Goal: Book appointment/travel/reservation

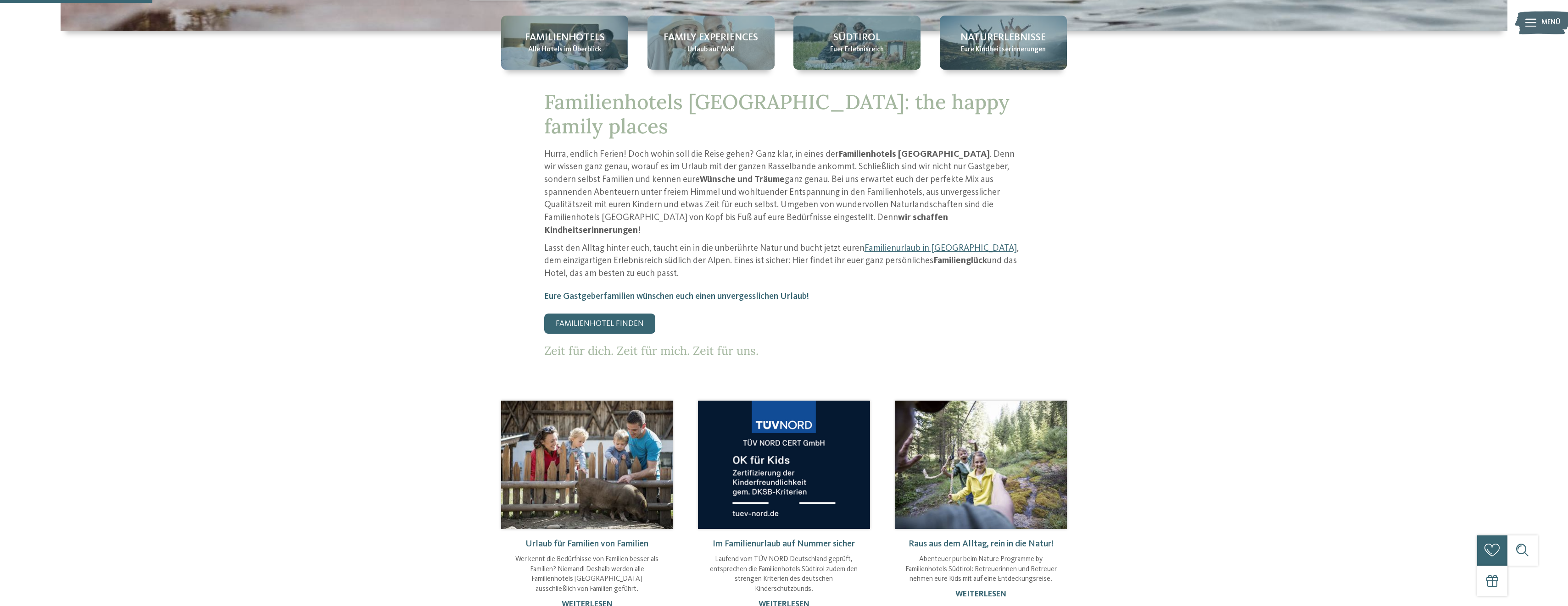
scroll to position [321, 0]
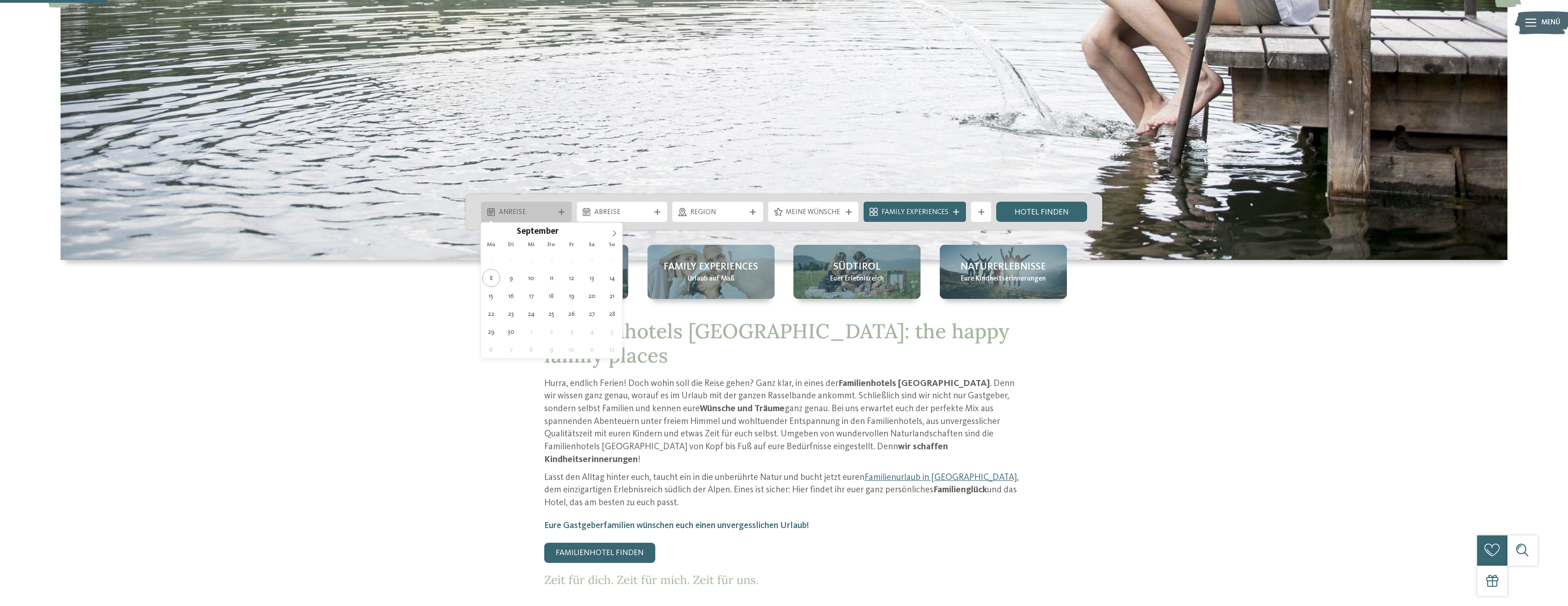
click at [506, 210] on span "Anreise" at bounding box center [526, 213] width 56 height 10
type div "13.09.2025"
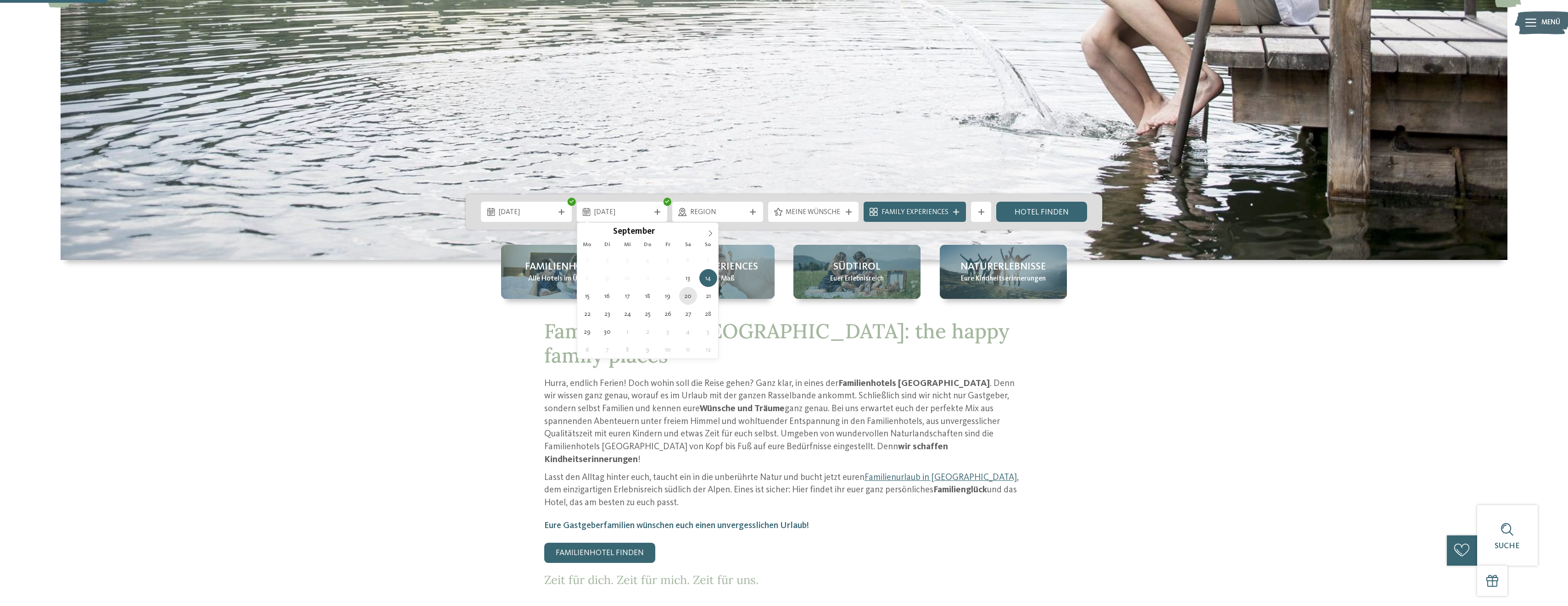
type div "20.09.2025"
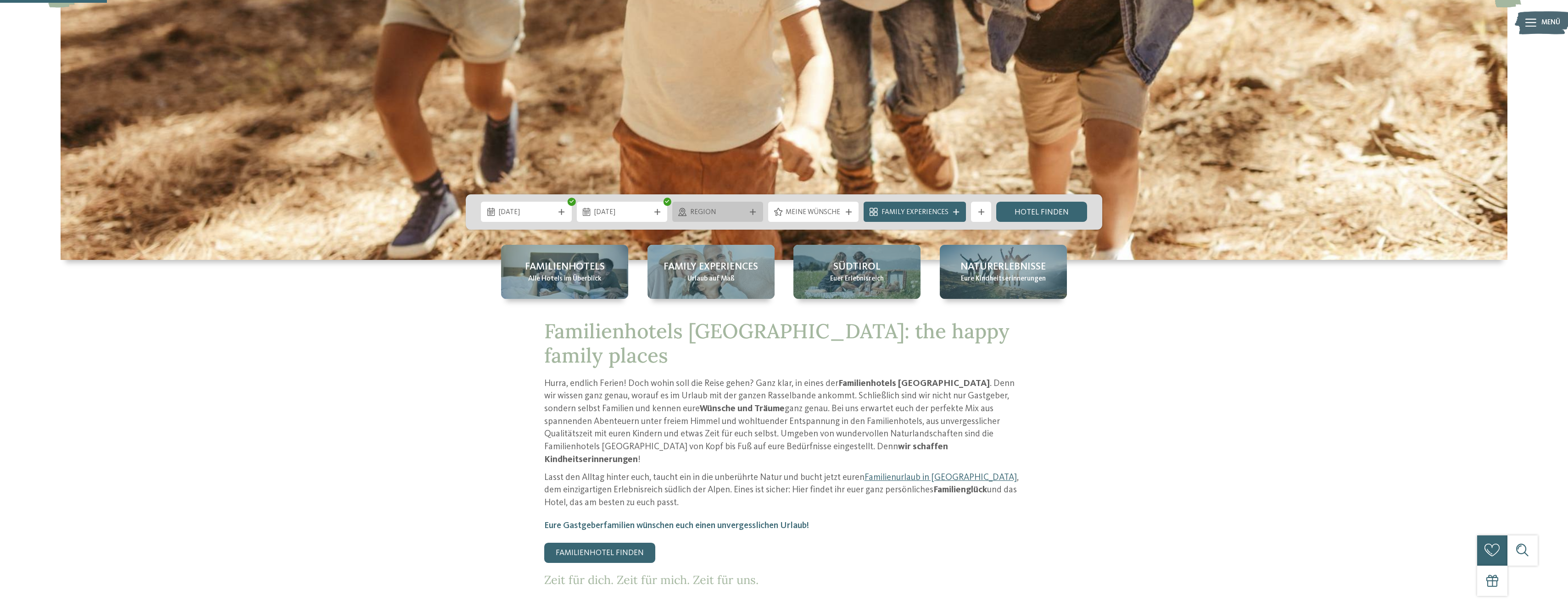
click at [749, 211] on div at bounding box center [753, 212] width 10 height 6
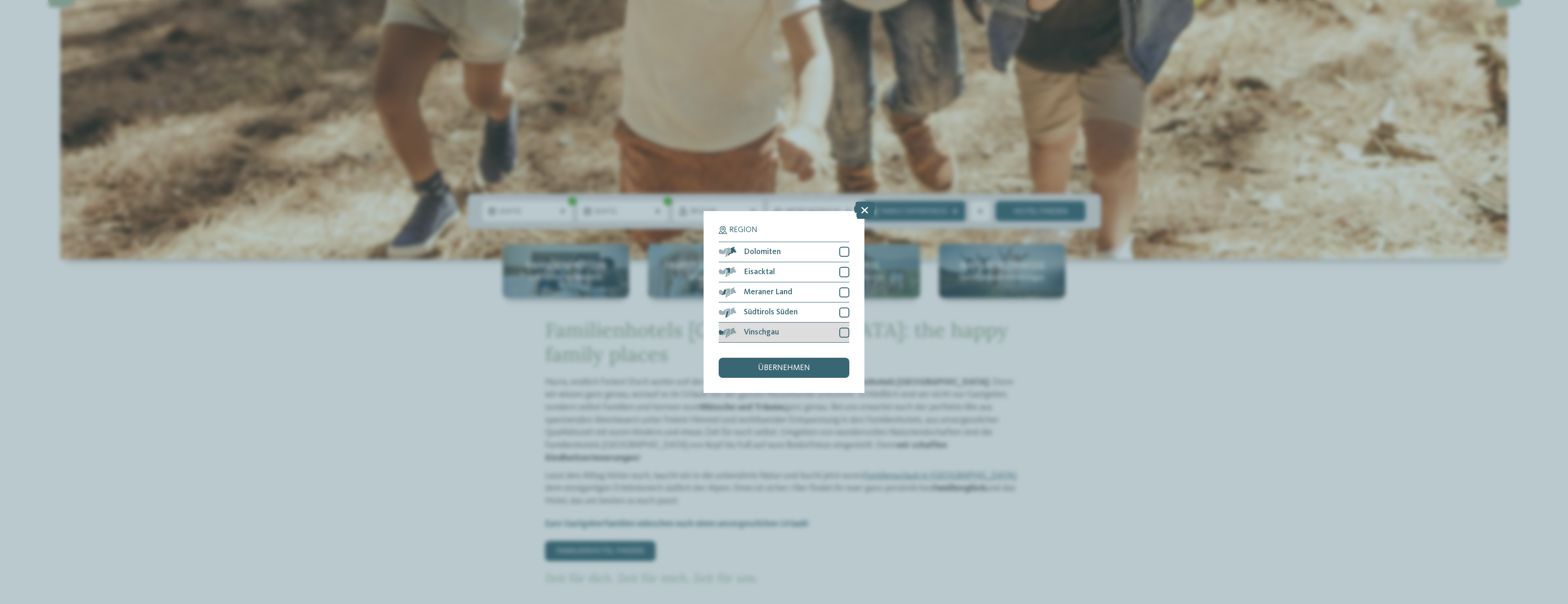
click at [842, 330] on div at bounding box center [844, 332] width 10 height 10
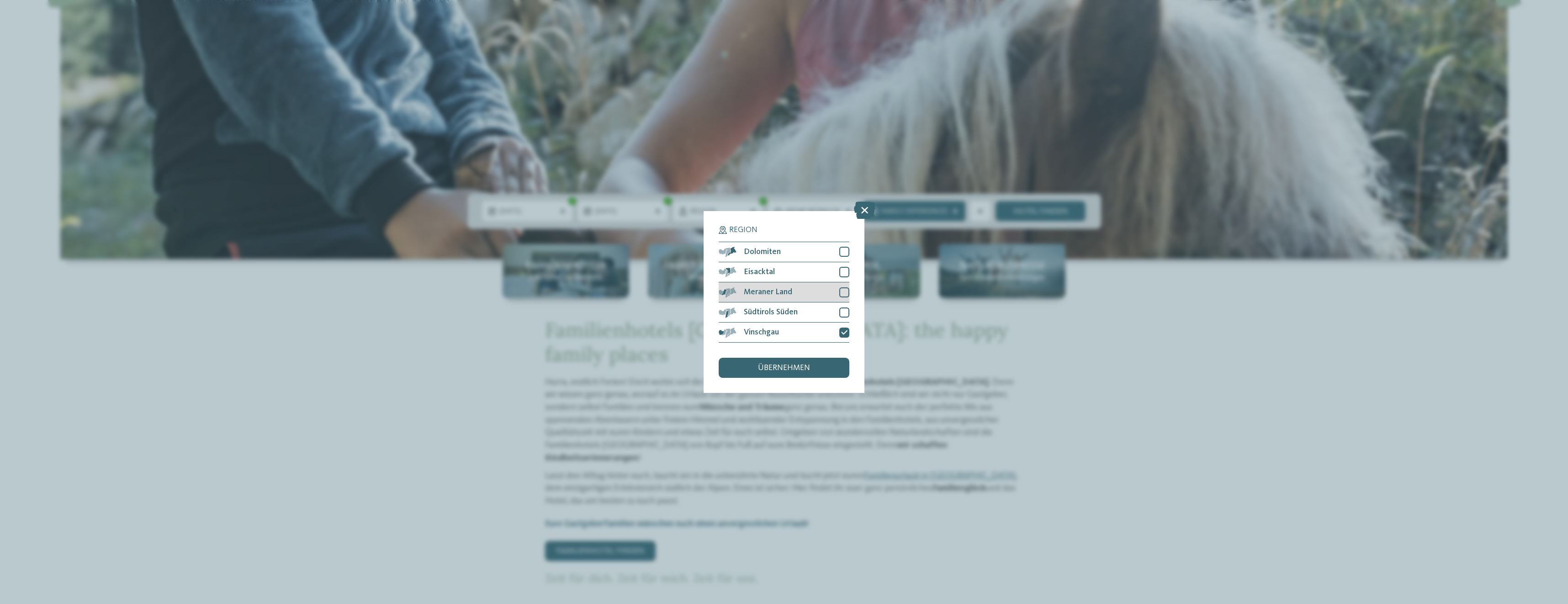
click at [841, 290] on div at bounding box center [844, 292] width 10 height 10
click at [841, 274] on div at bounding box center [844, 272] width 10 height 10
click at [840, 292] on div at bounding box center [844, 292] width 10 height 10
click at [841, 311] on div at bounding box center [844, 312] width 10 height 10
click at [843, 292] on div at bounding box center [844, 292] width 10 height 10
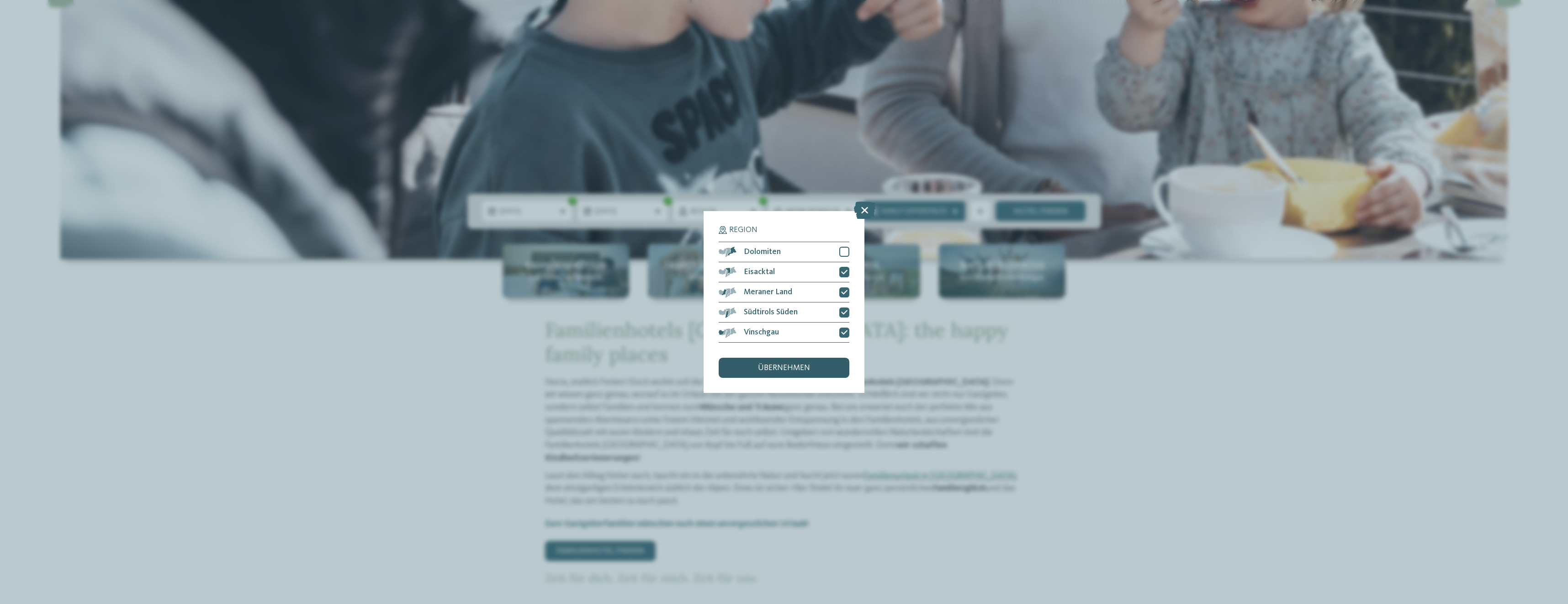
click at [803, 369] on span "übernehmen" at bounding box center [784, 368] width 52 height 9
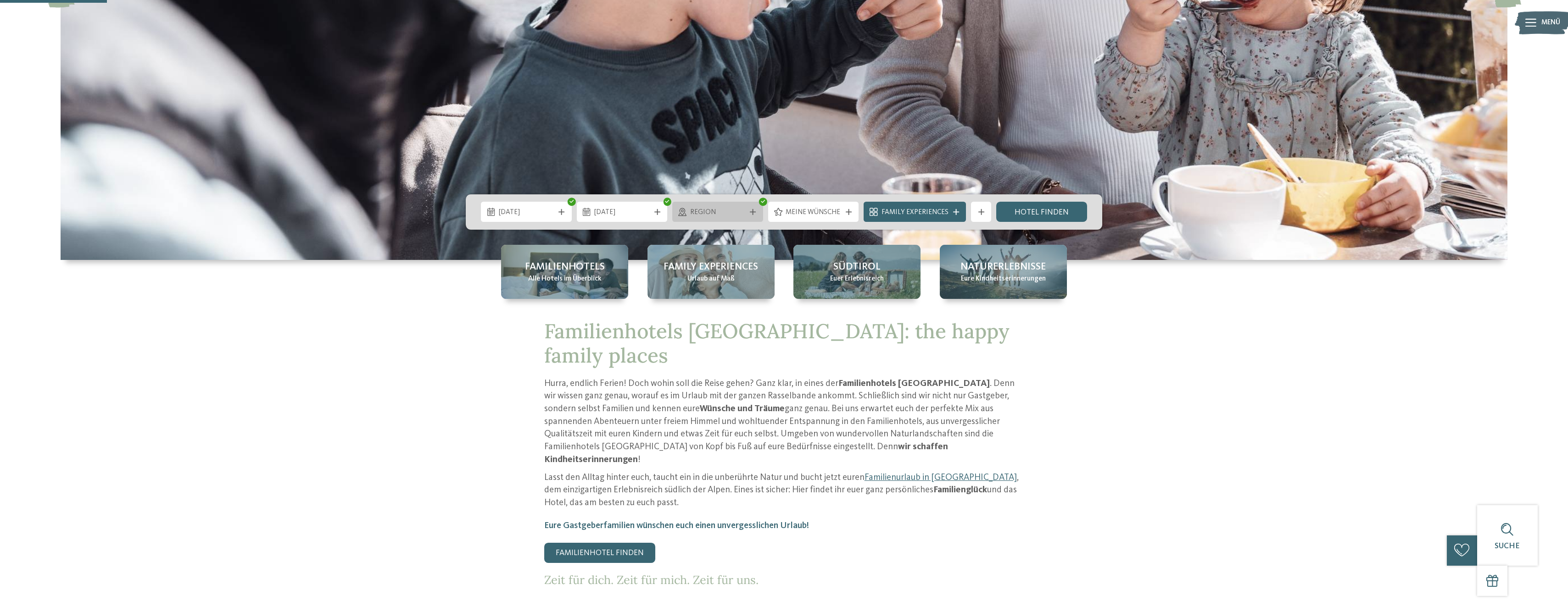
click at [752, 214] on icon at bounding box center [753, 212] width 6 height 6
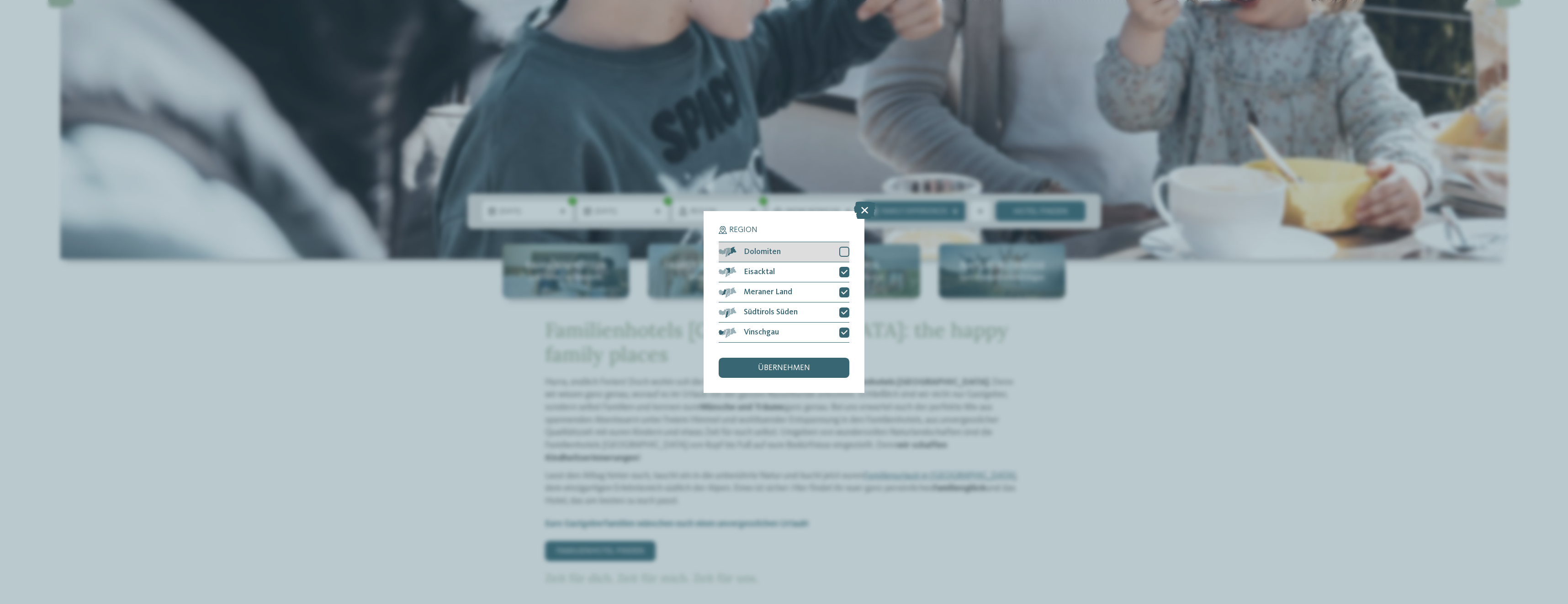
click at [841, 253] on div at bounding box center [844, 251] width 10 height 10
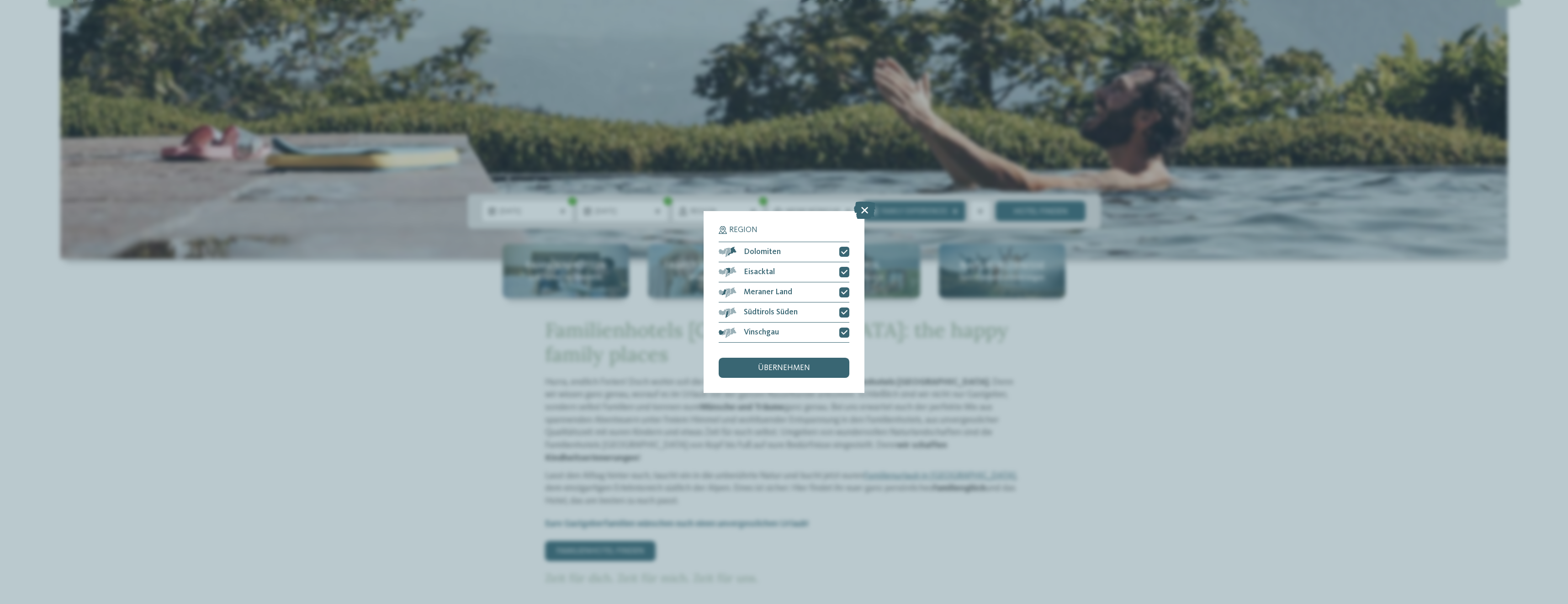
click at [818, 366] on div "übernehmen" at bounding box center [784, 368] width 131 height 20
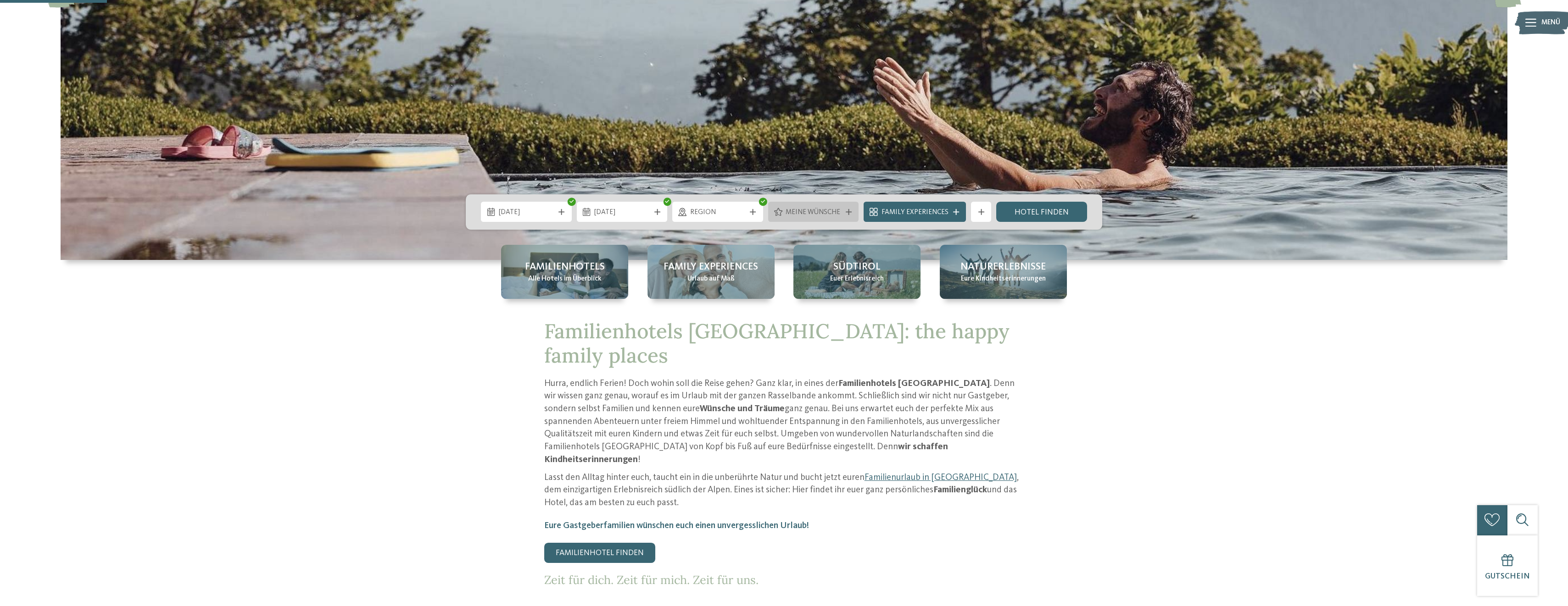
click at [856, 213] on div "Meine Wünsche" at bounding box center [813, 211] width 91 height 20
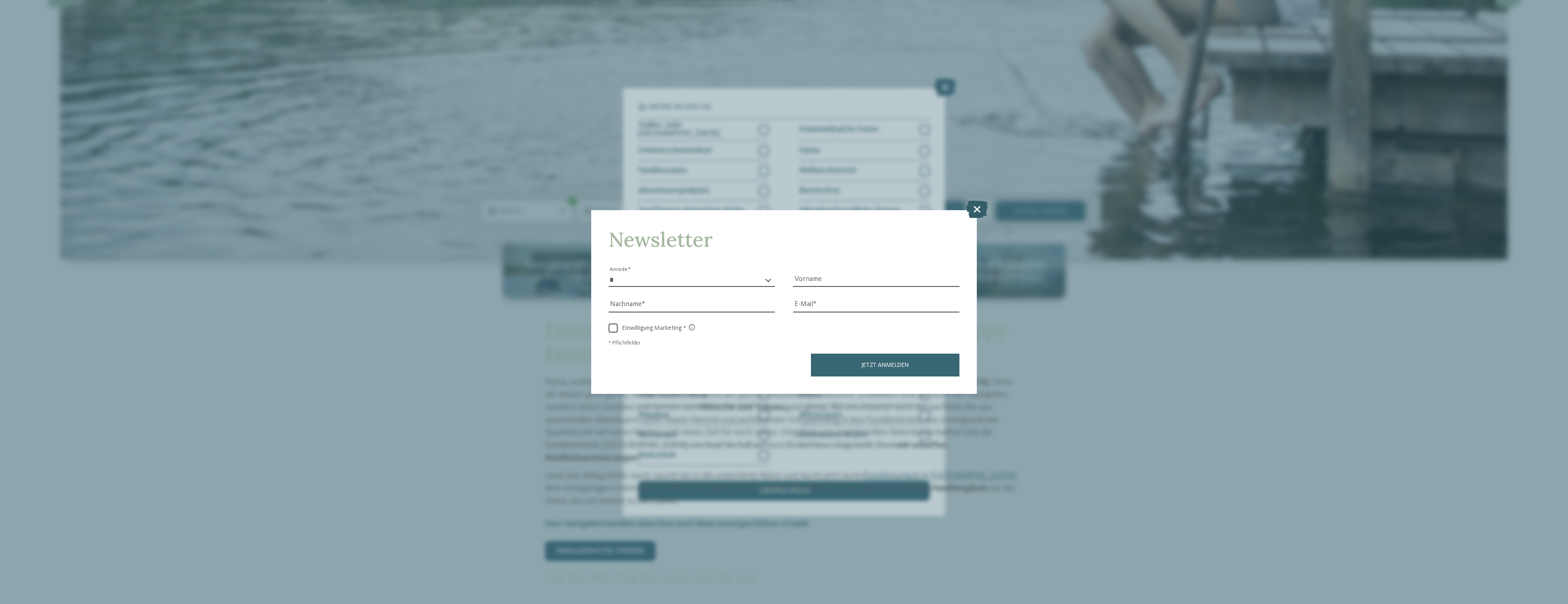
click at [973, 212] on icon at bounding box center [976, 209] width 21 height 18
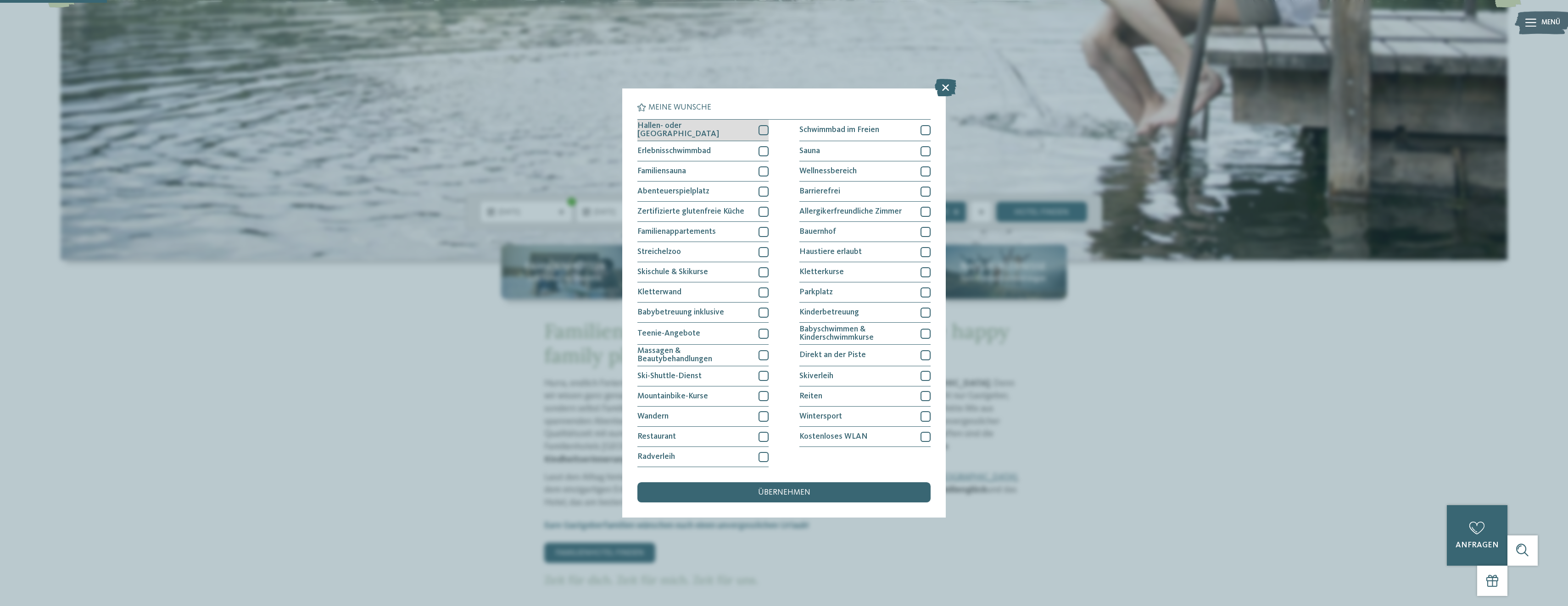
click at [759, 130] on div at bounding box center [764, 130] width 10 height 10
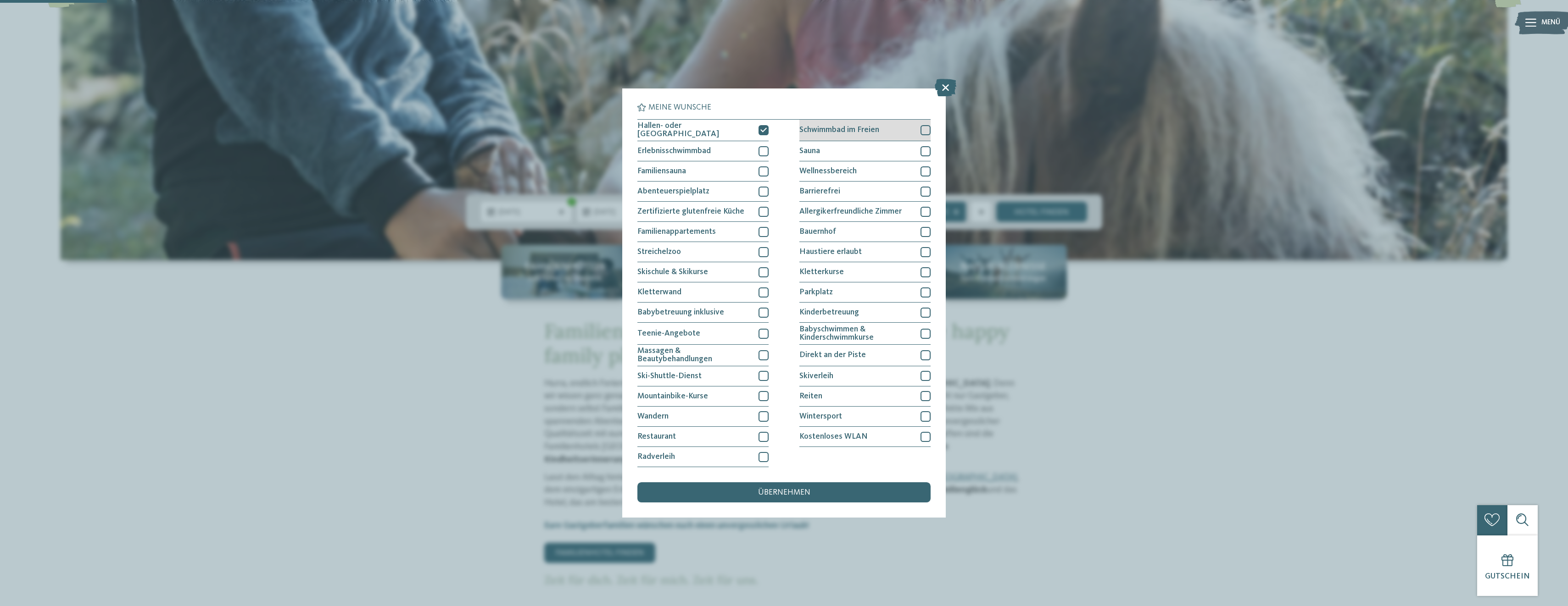
click at [885, 130] on div "Schwimmbad im Freien" at bounding box center [865, 130] width 131 height 21
click at [880, 146] on div "Sauna" at bounding box center [865, 151] width 131 height 20
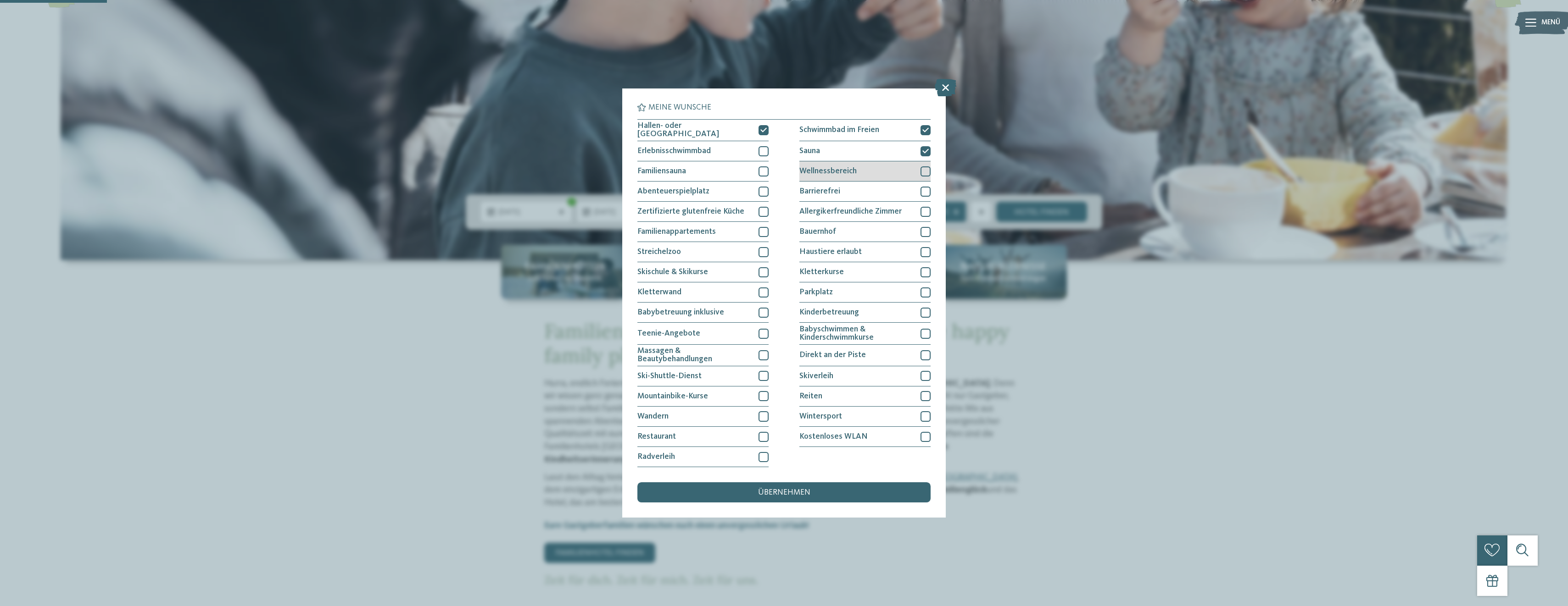
click at [871, 168] on div "Wellnessbereich" at bounding box center [865, 171] width 131 height 20
click at [867, 290] on div "Parkplatz" at bounding box center [865, 292] width 131 height 20
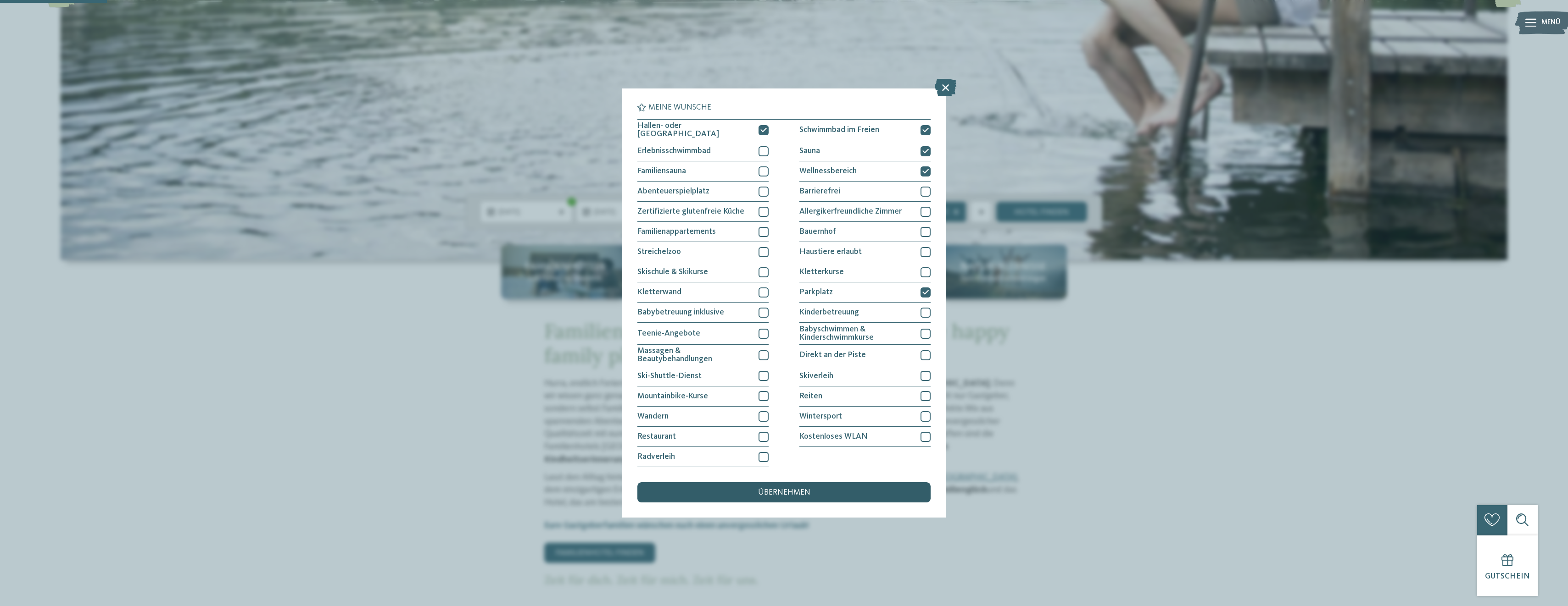
click at [806, 498] on div "übernehmen" at bounding box center [784, 492] width 293 height 20
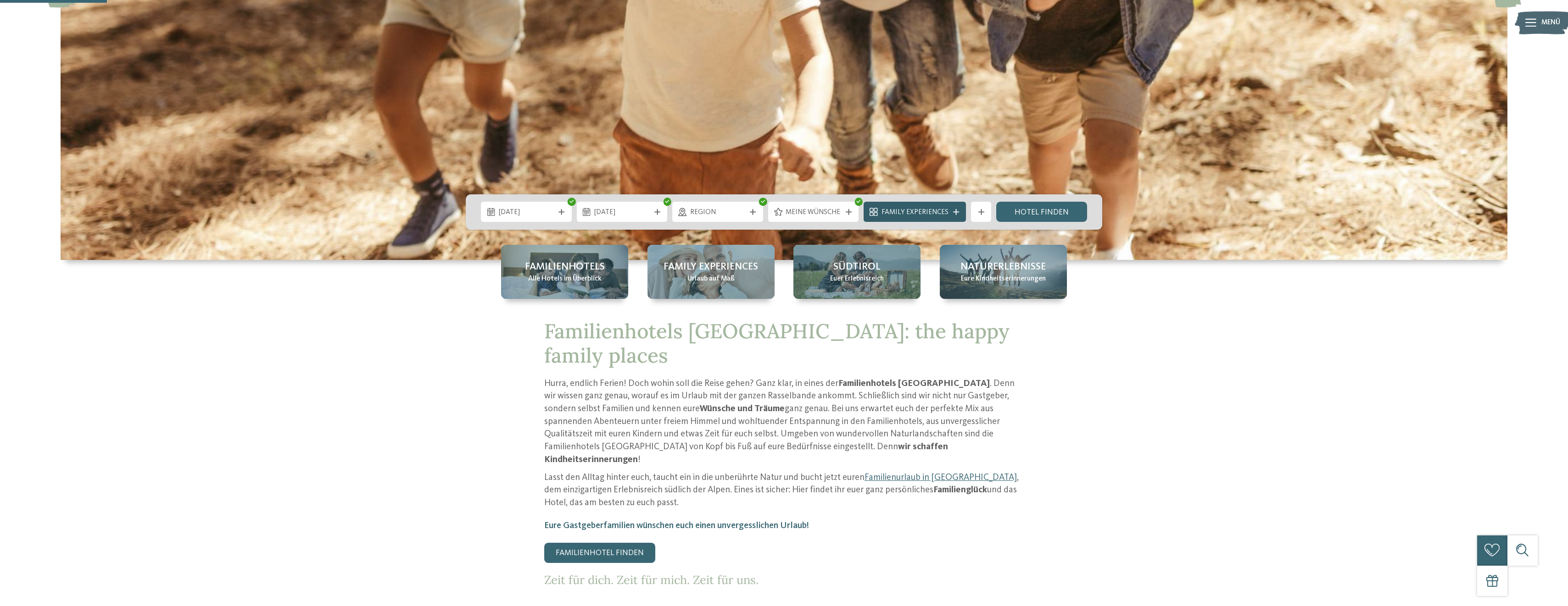
click at [957, 214] on icon at bounding box center [956, 212] width 6 height 6
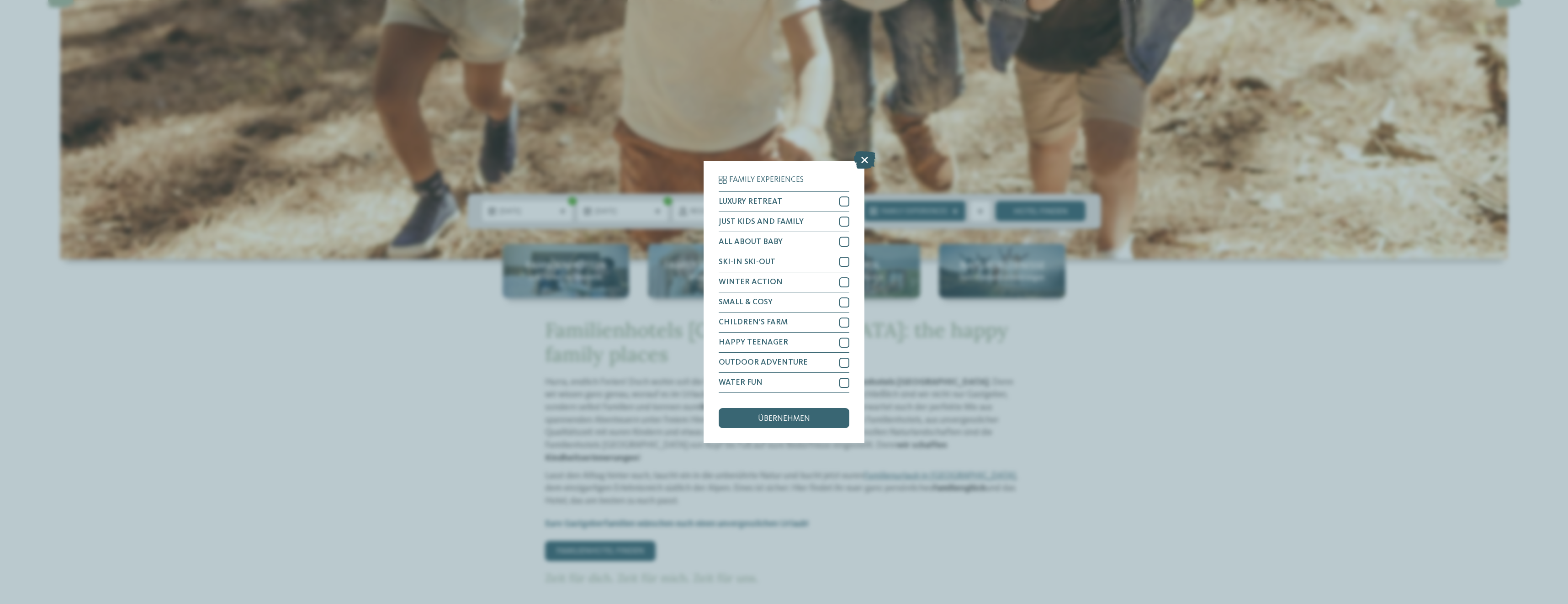
click at [866, 162] on icon at bounding box center [864, 160] width 21 height 18
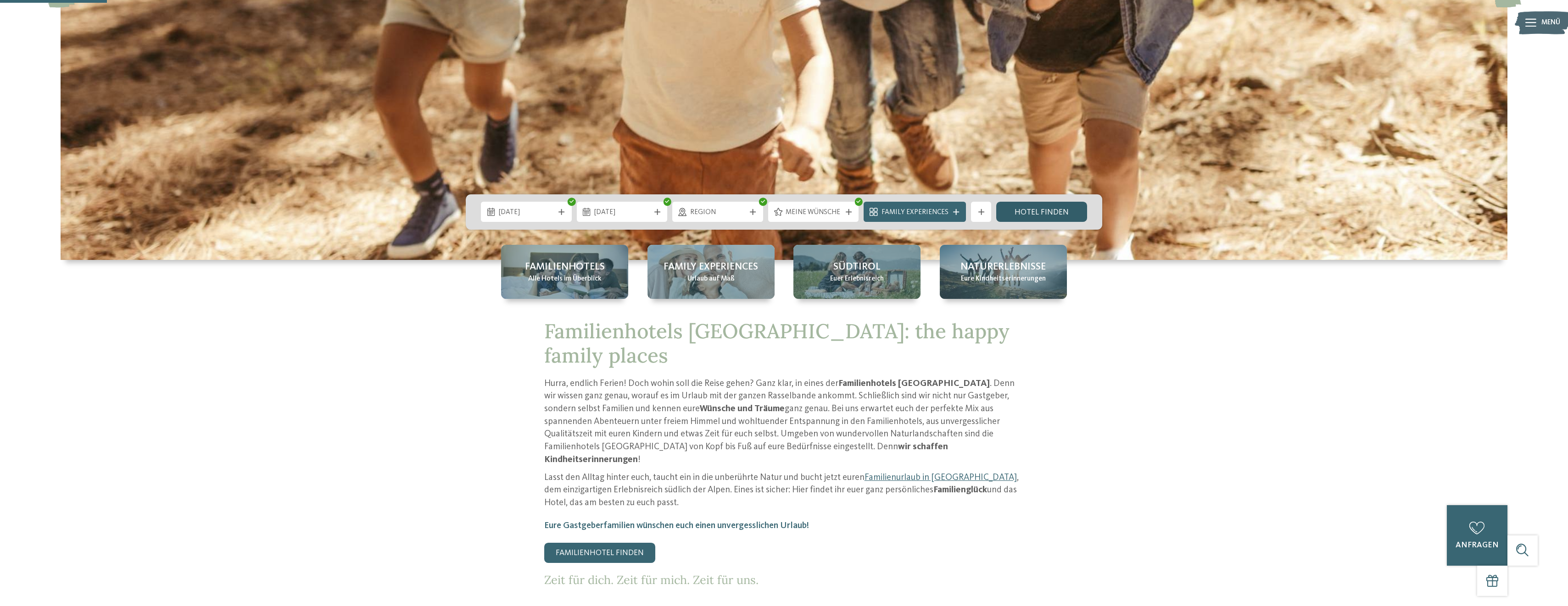
click at [1031, 211] on link "Hotel finden" at bounding box center [1042, 211] width 91 height 20
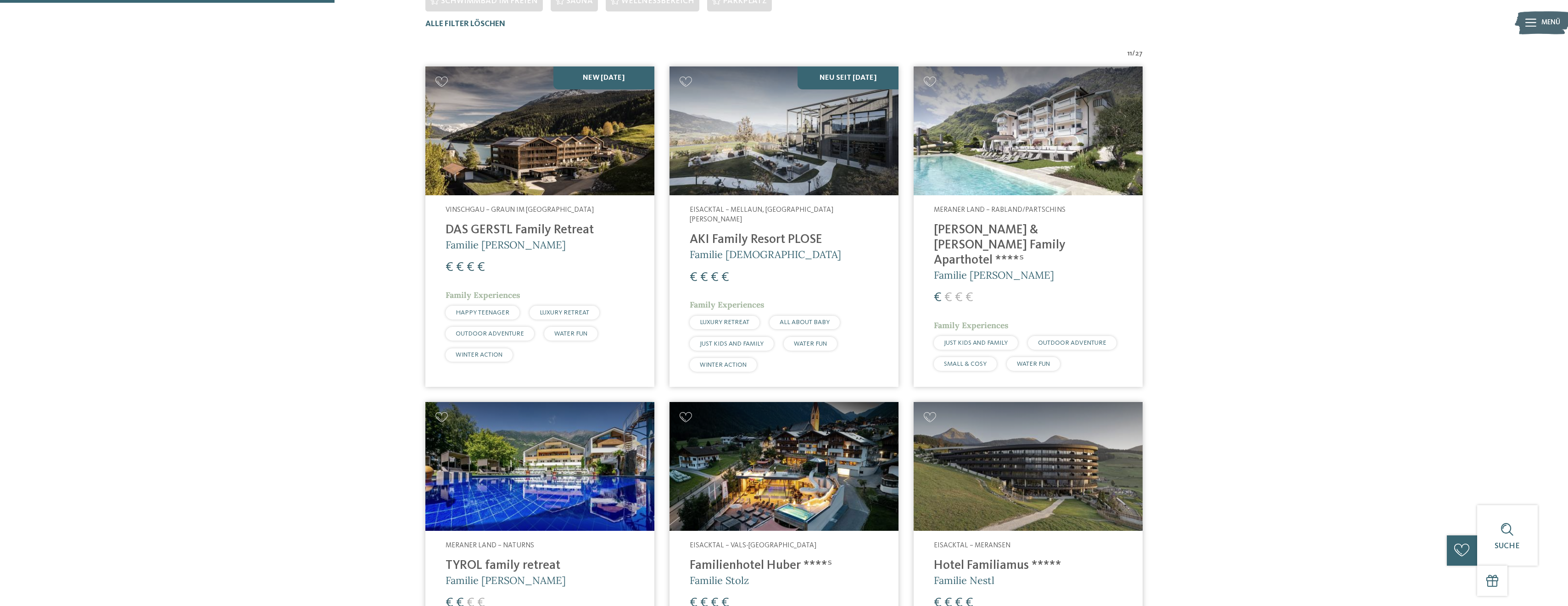
scroll to position [215, 0]
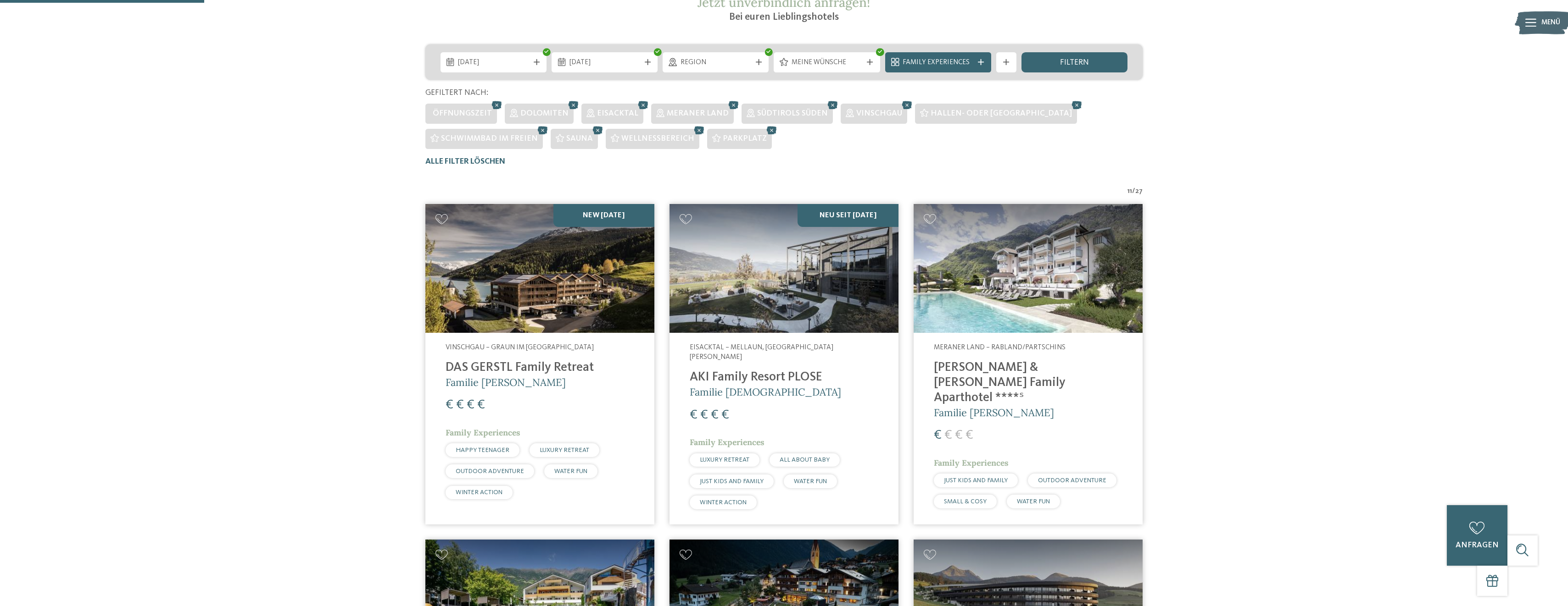
drag, startPoint x: 553, startPoint y: 342, endPoint x: 545, endPoint y: 311, distance: 32.0
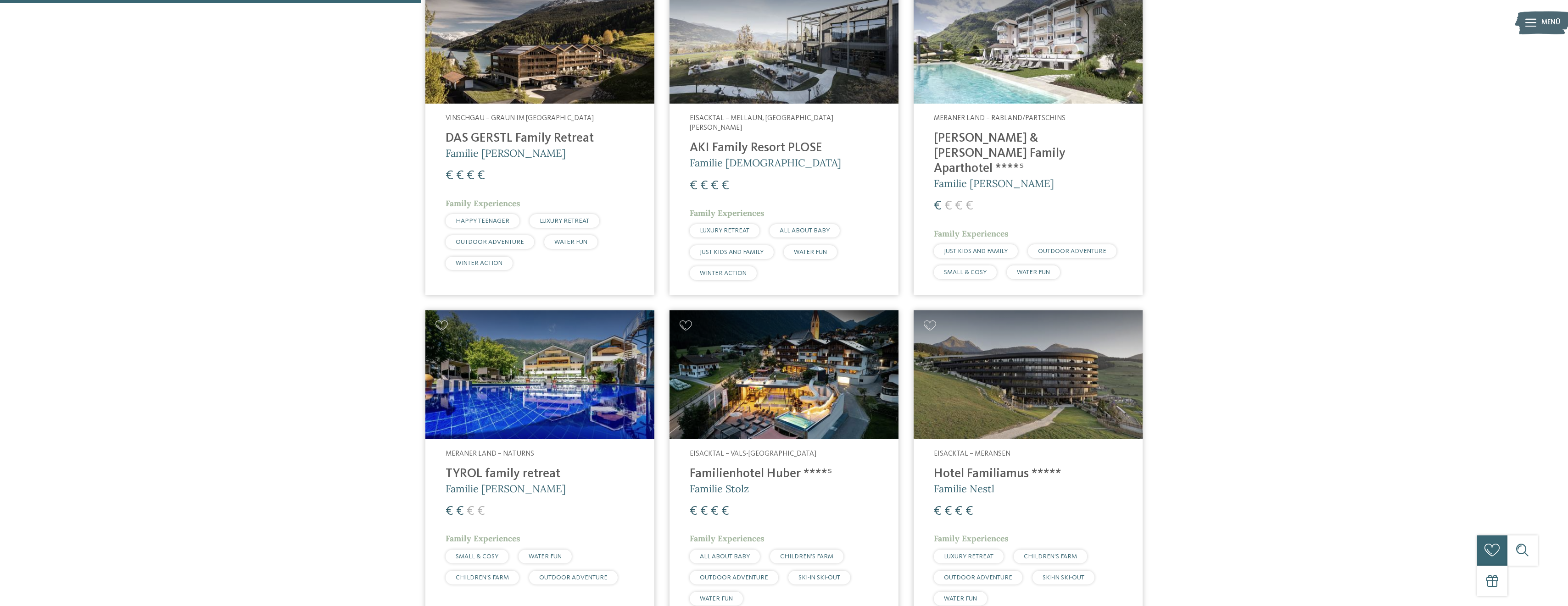
scroll to position [490, 0]
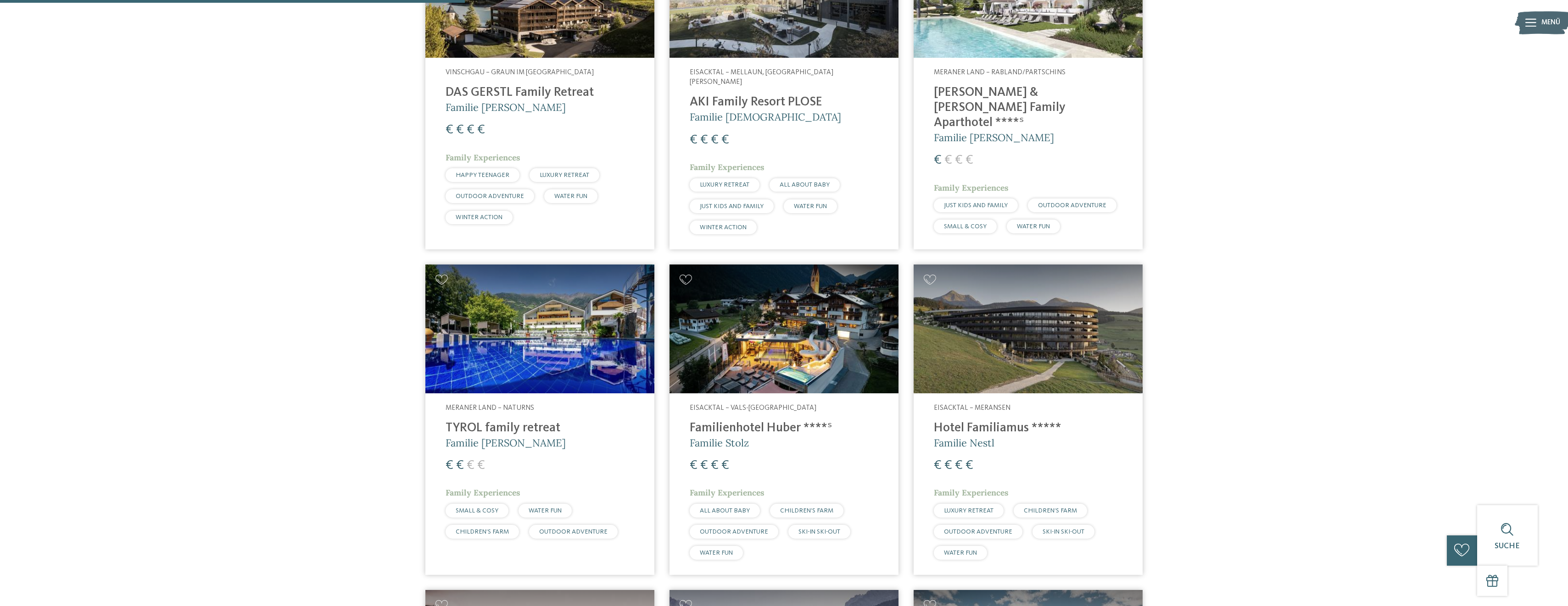
drag, startPoint x: 554, startPoint y: 317, endPoint x: 1182, endPoint y: 331, distance: 628.2
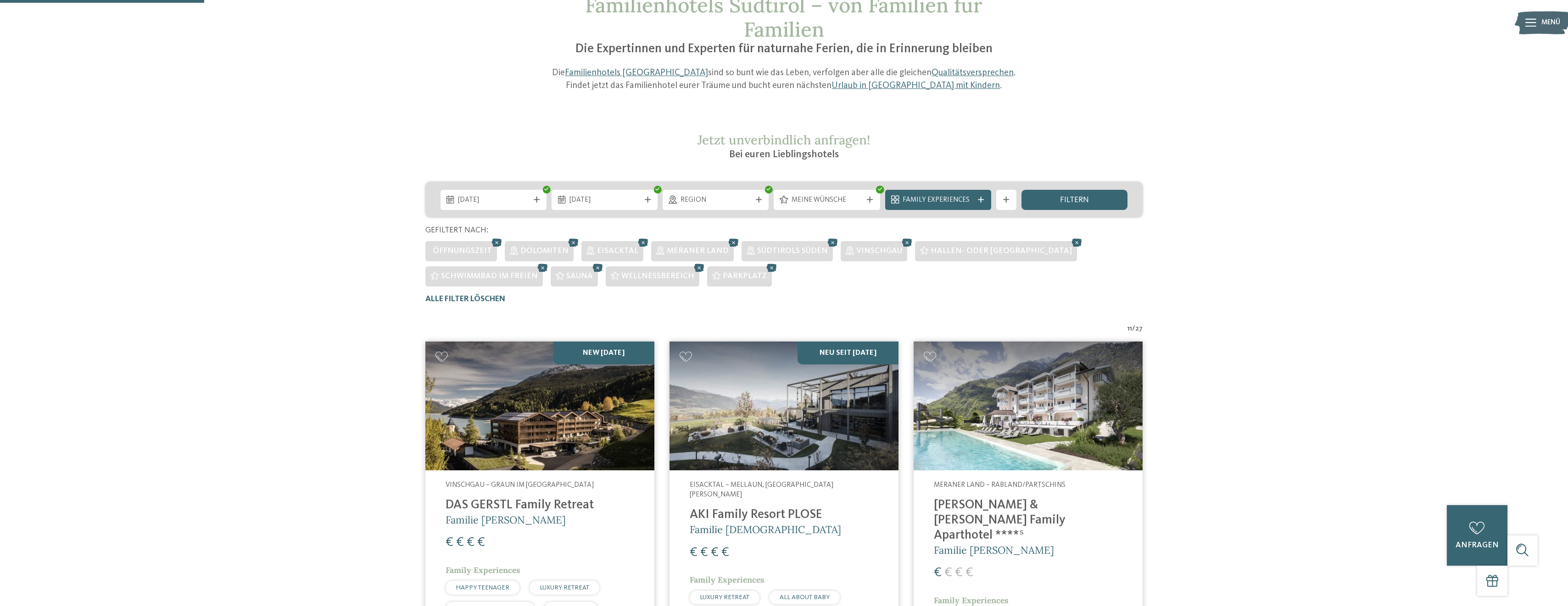
scroll to position [0, 0]
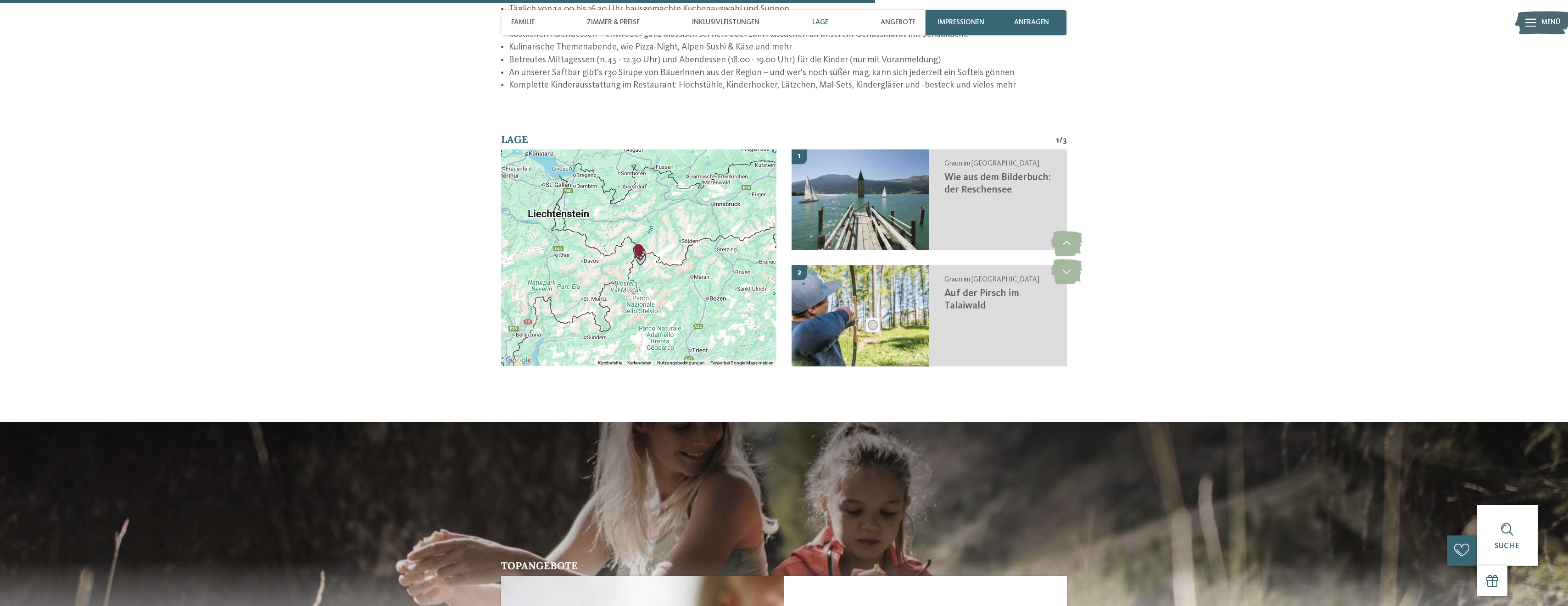
scroll to position [1696, 0]
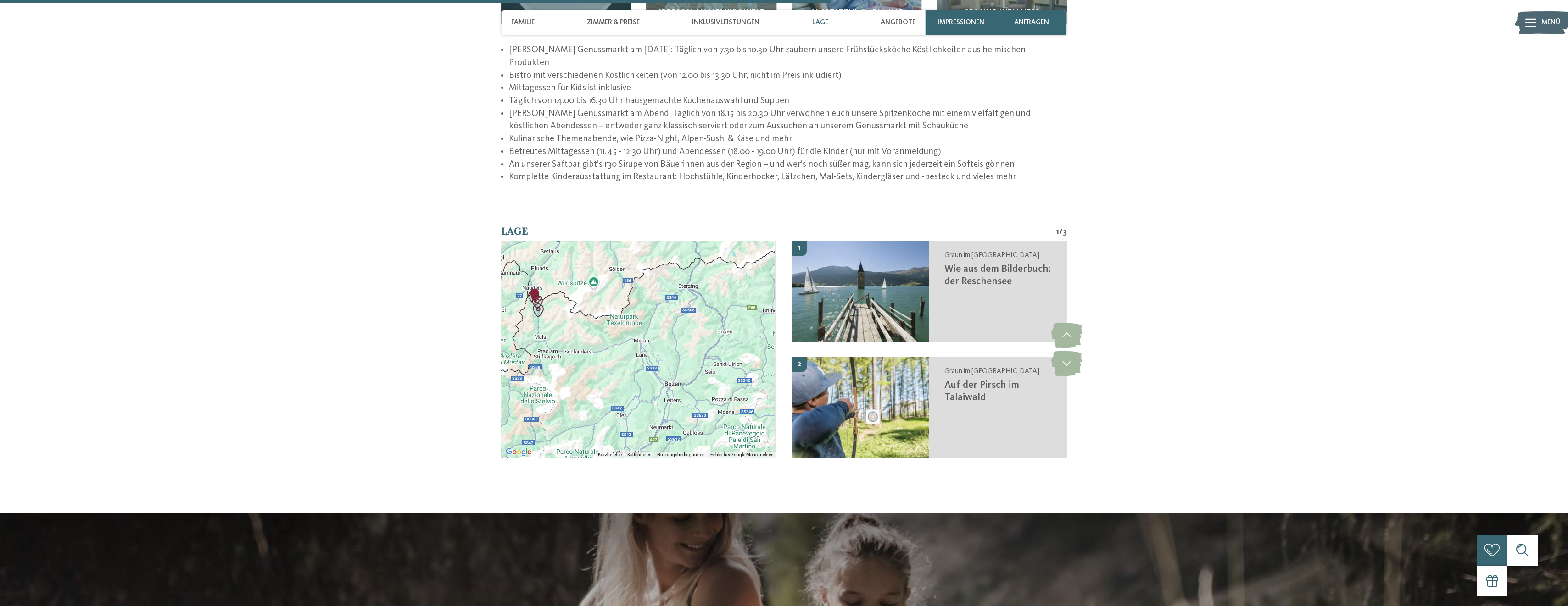
drag, startPoint x: 676, startPoint y: 359, endPoint x: 400, endPoint y: 305, distance: 281.2
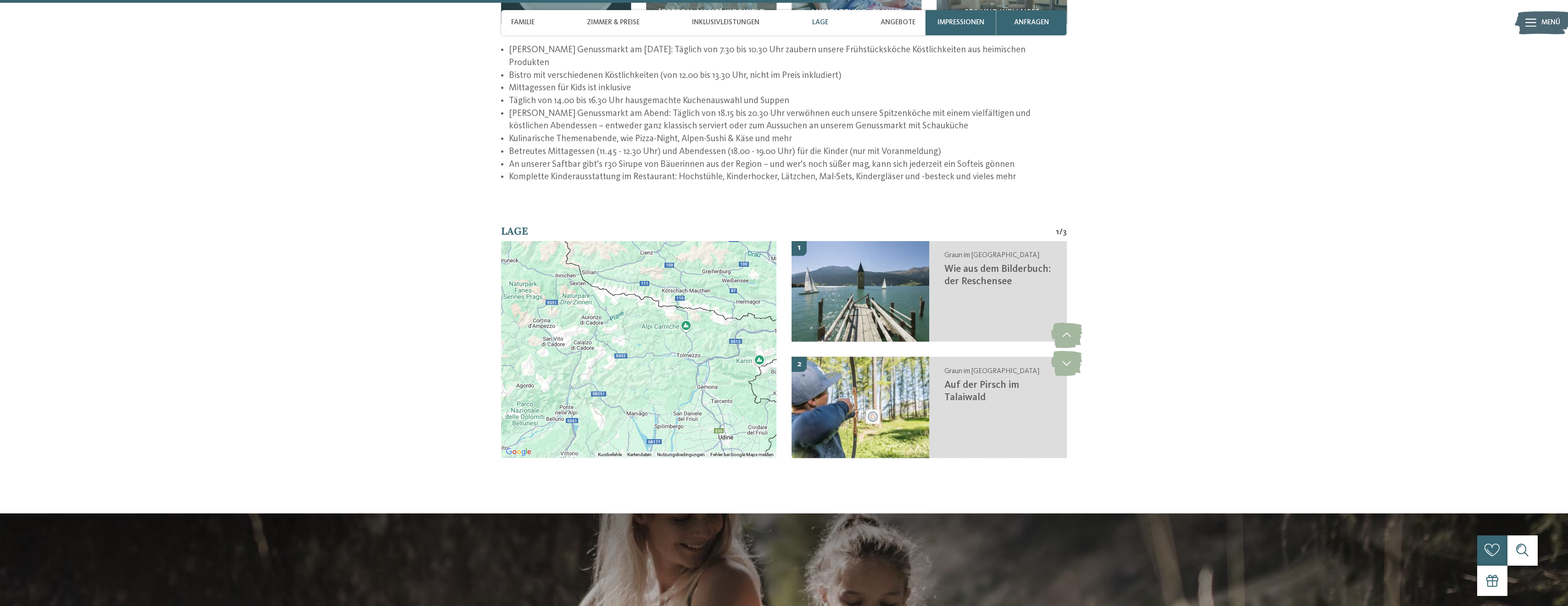
drag, startPoint x: 400, startPoint y: 305, endPoint x: 365, endPoint y: 272, distance: 48.1
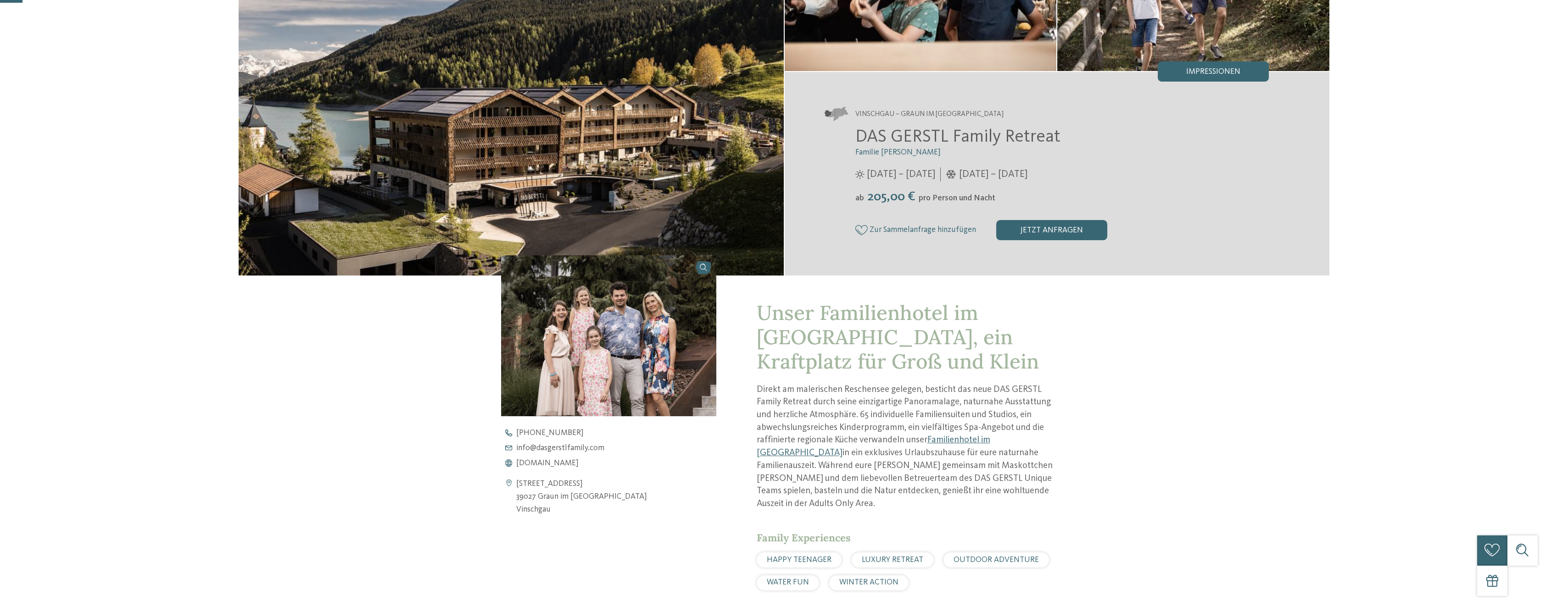
scroll to position [0, 0]
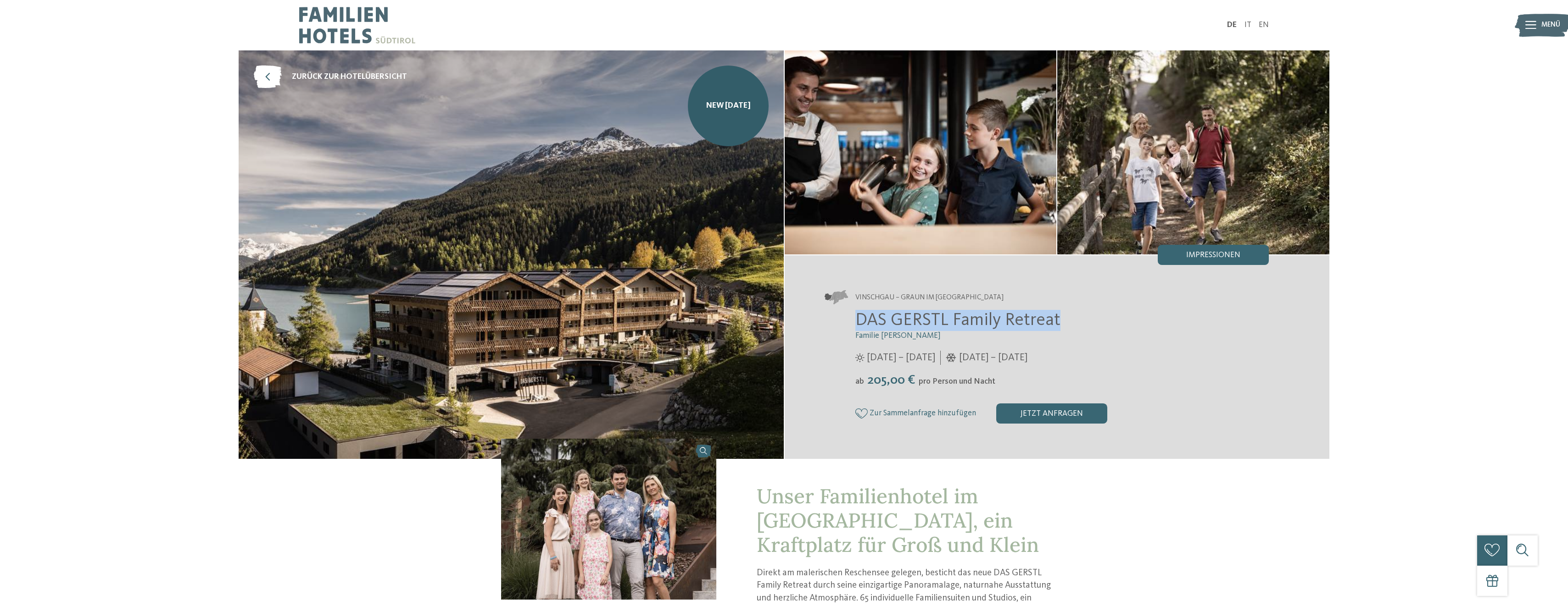
drag, startPoint x: 856, startPoint y: 324, endPoint x: 1062, endPoint y: 316, distance: 206.2
click at [1062, 316] on h2 "DAS GERSTL Family Retreat" at bounding box center [1062, 320] width 414 height 21
copy span "DAS GERSTL Family Retreat"
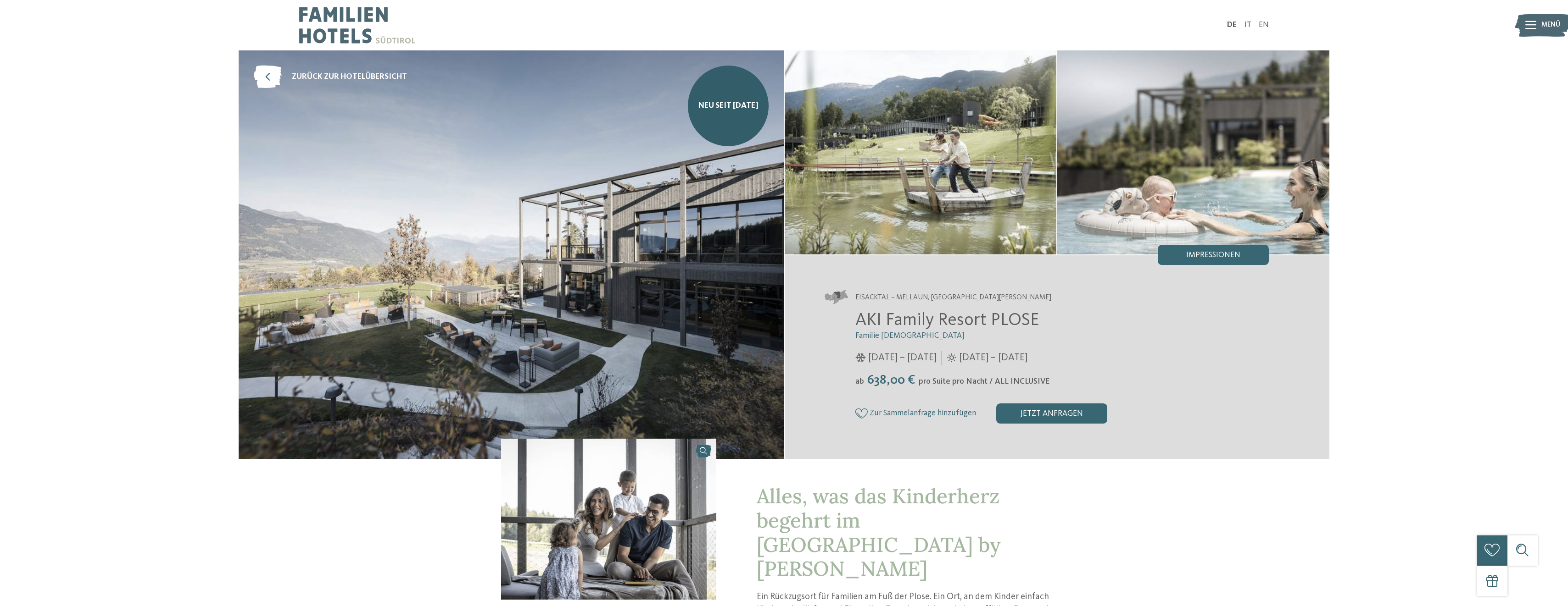
click at [474, 177] on img at bounding box center [511, 255] width 545 height 409
click at [1221, 249] on div "Impressionen" at bounding box center [1213, 255] width 111 height 20
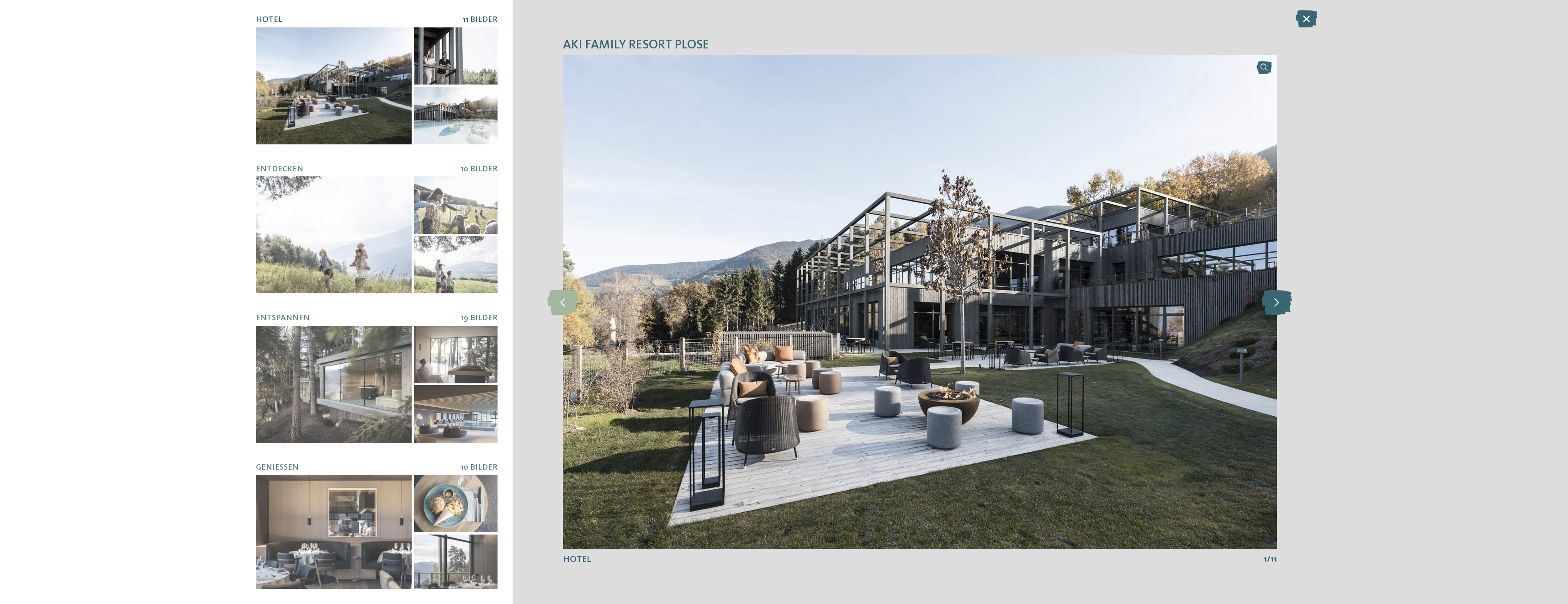
click at [1279, 308] on icon at bounding box center [1276, 301] width 30 height 25
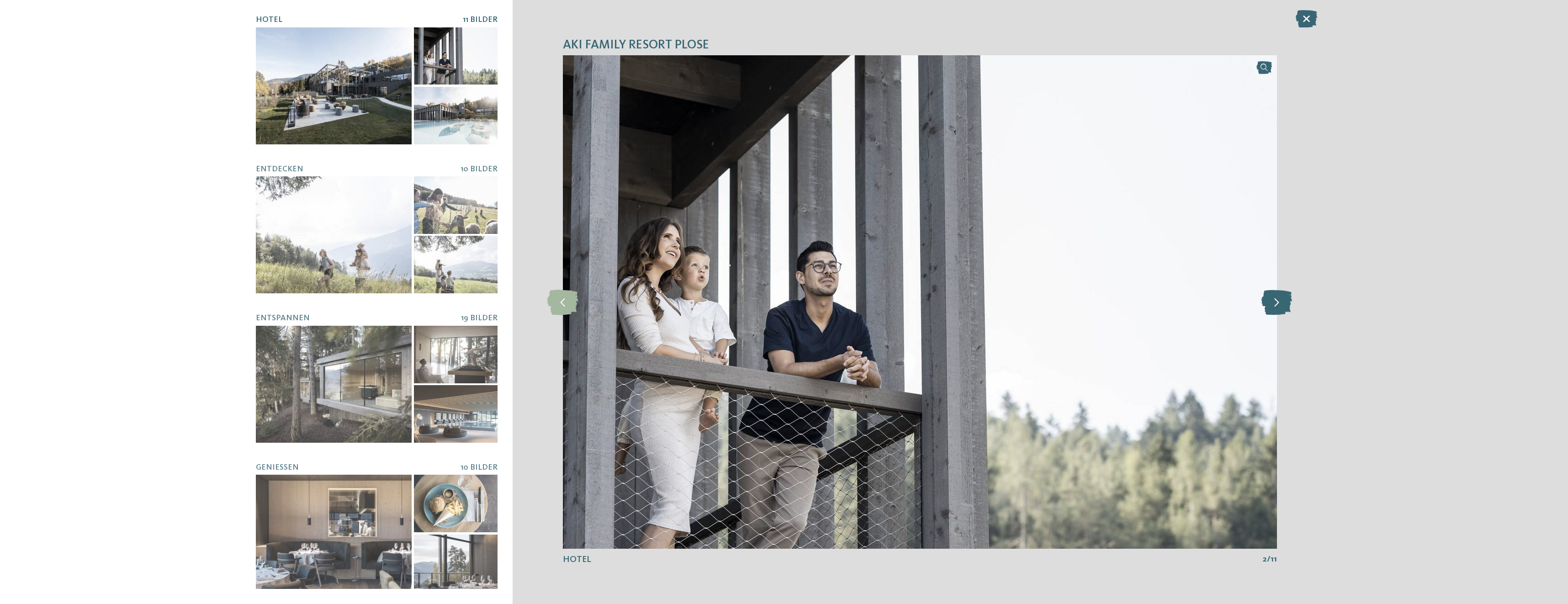
click at [1279, 307] on icon at bounding box center [1276, 301] width 30 height 25
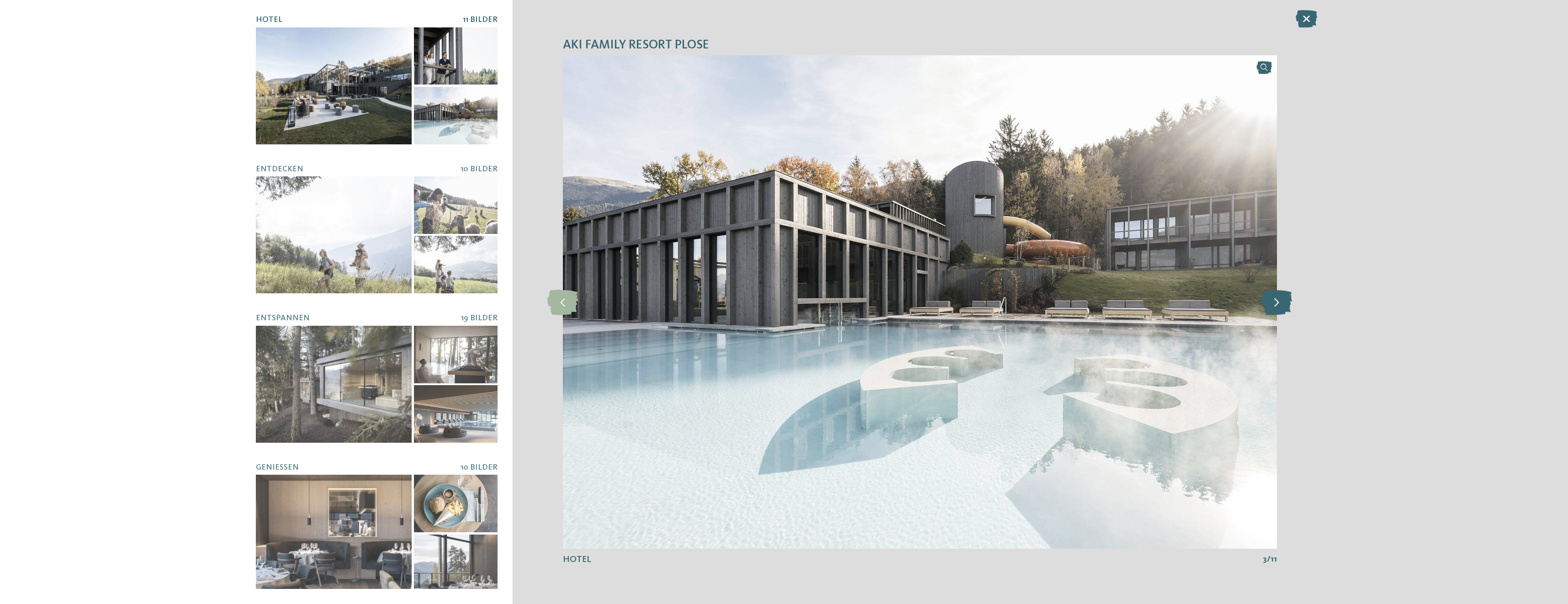
click at [1279, 307] on icon at bounding box center [1276, 301] width 30 height 25
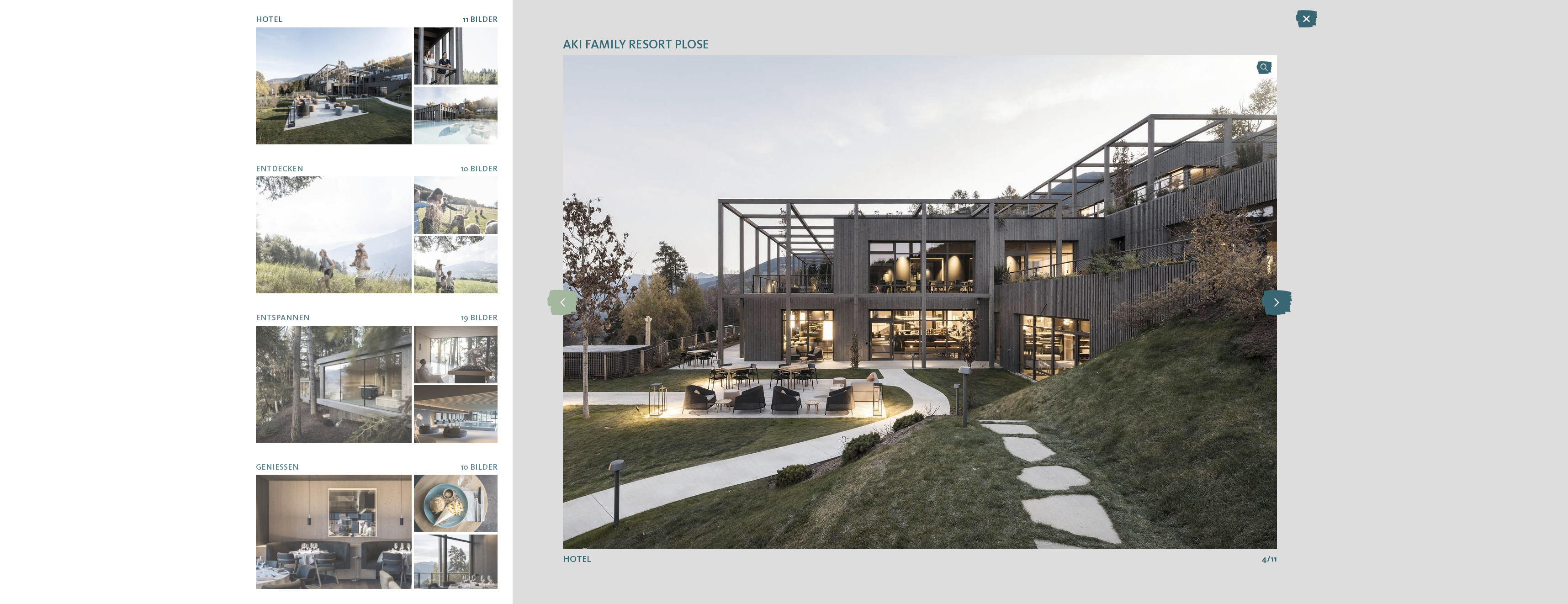
click at [1279, 307] on icon at bounding box center [1276, 301] width 30 height 25
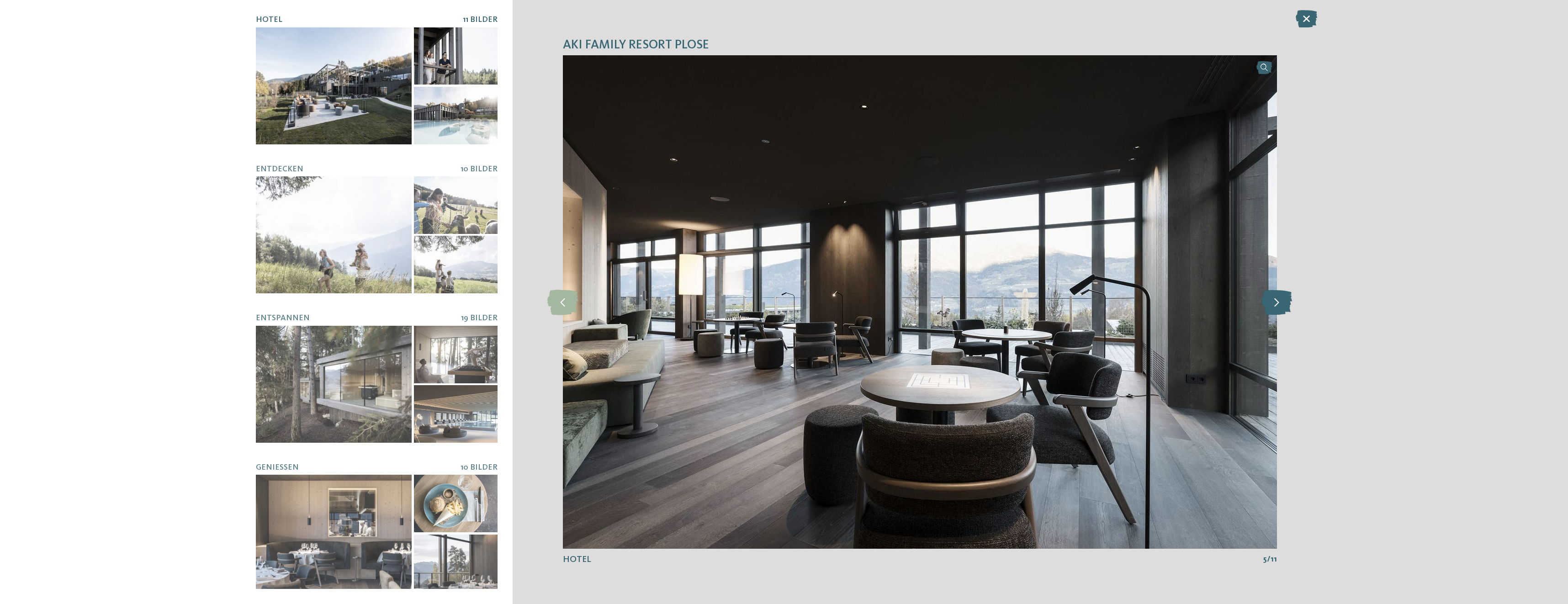
click at [1278, 306] on icon at bounding box center [1276, 301] width 30 height 25
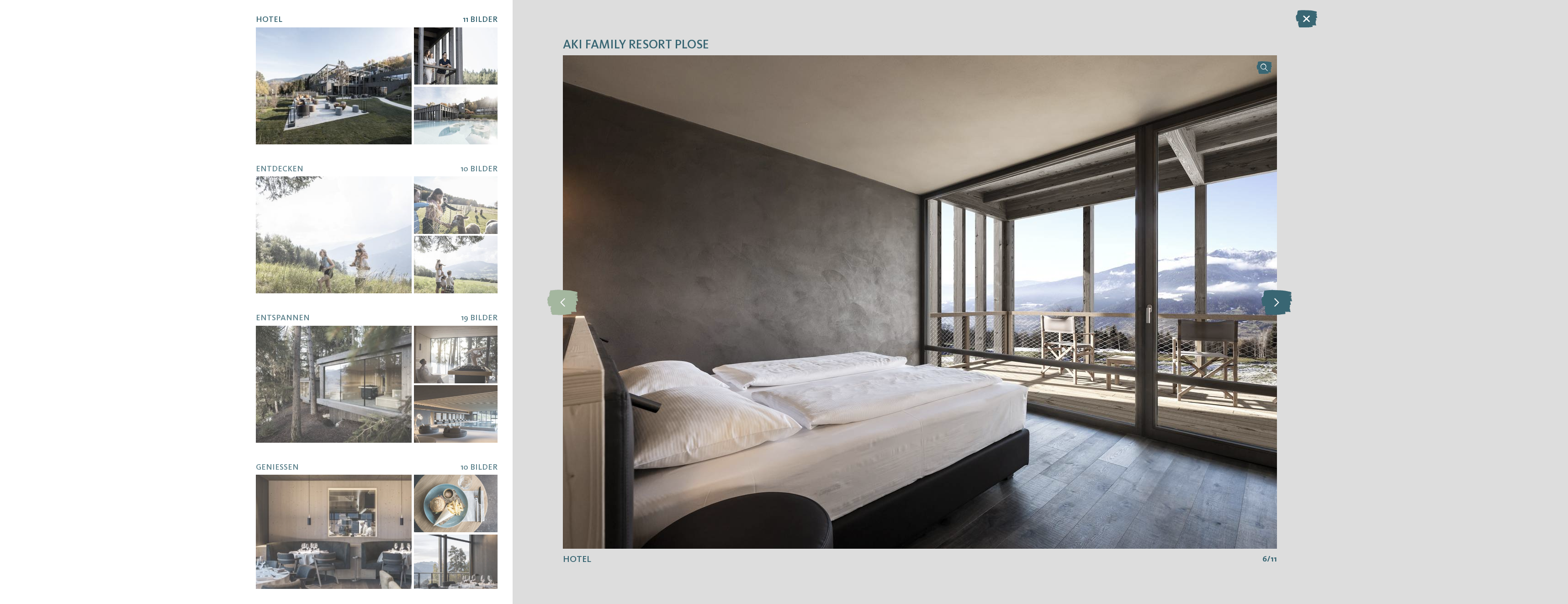
click at [1278, 306] on icon at bounding box center [1276, 301] width 30 height 25
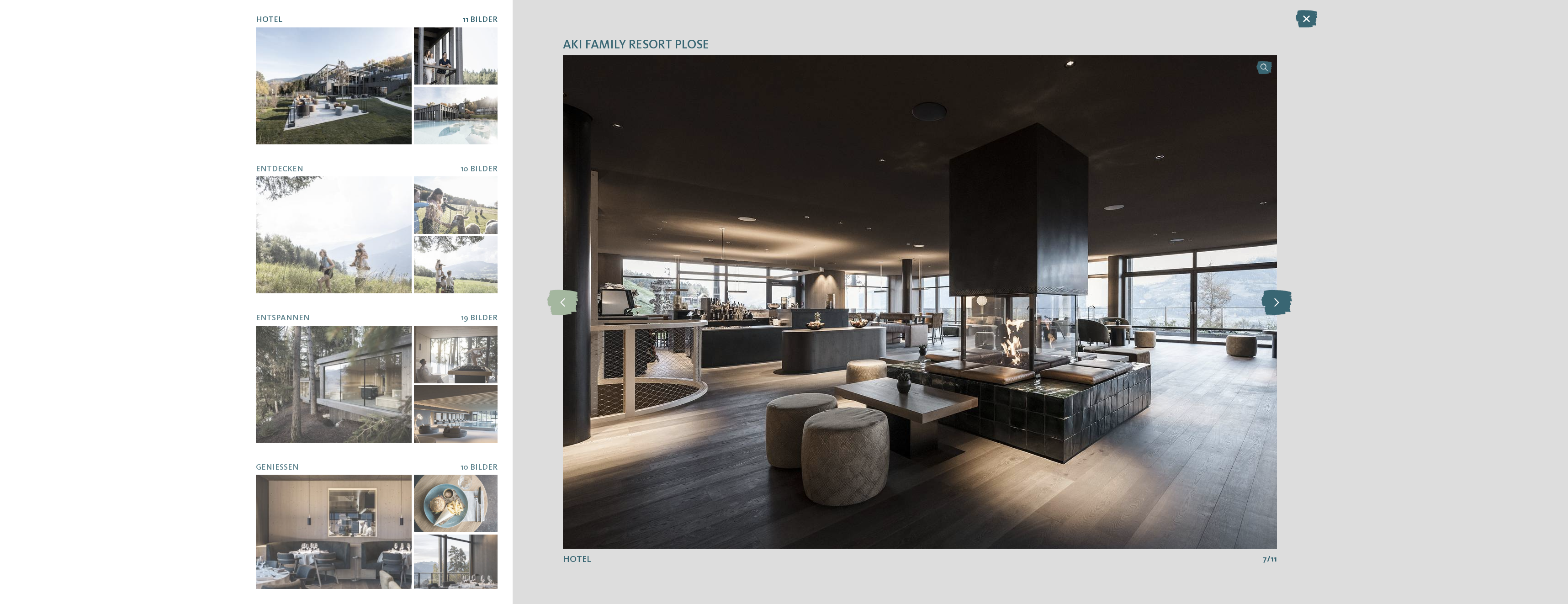
click at [1278, 306] on icon at bounding box center [1276, 301] width 30 height 25
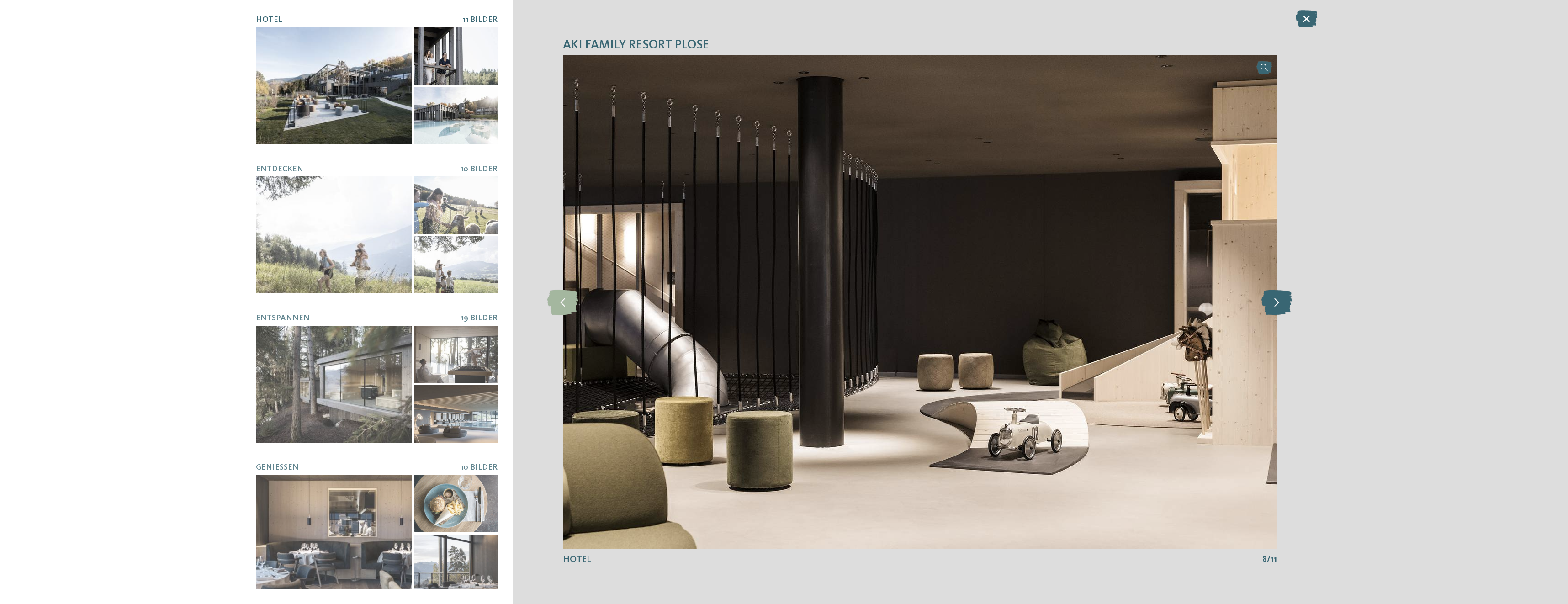
click at [1278, 306] on icon at bounding box center [1276, 301] width 30 height 25
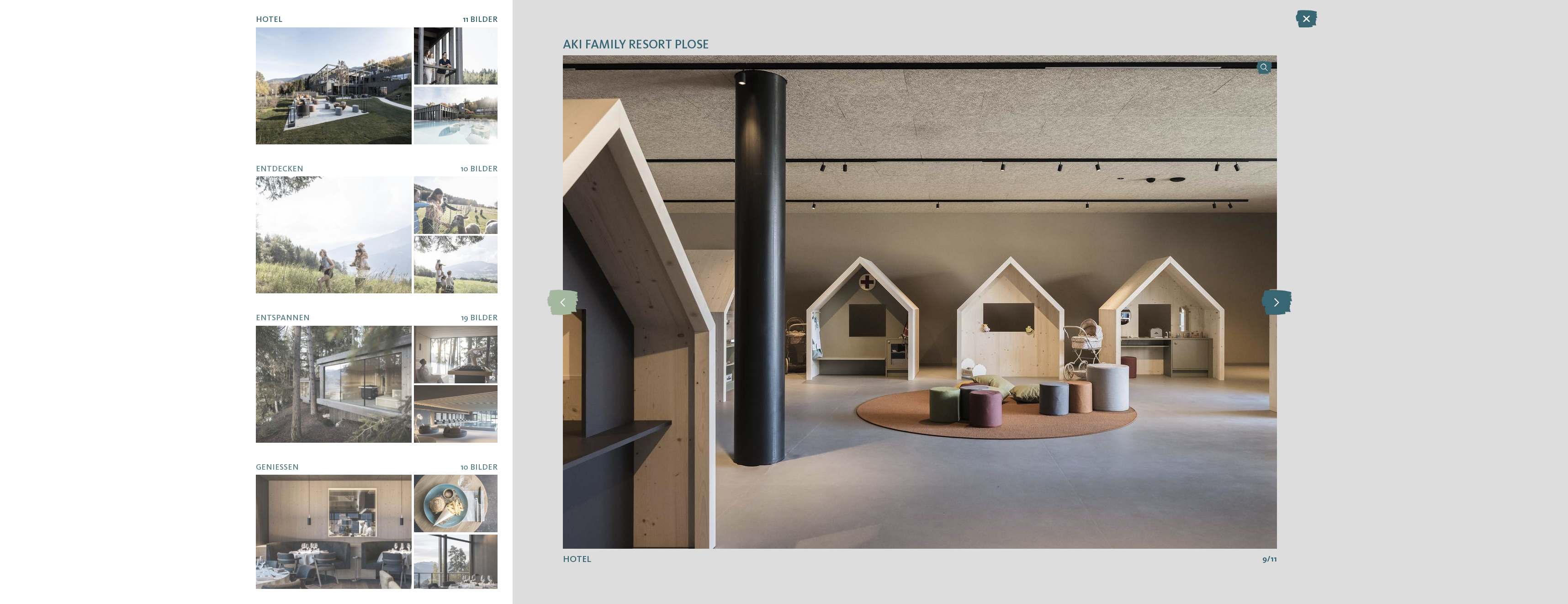
click at [1278, 306] on icon at bounding box center [1276, 301] width 30 height 25
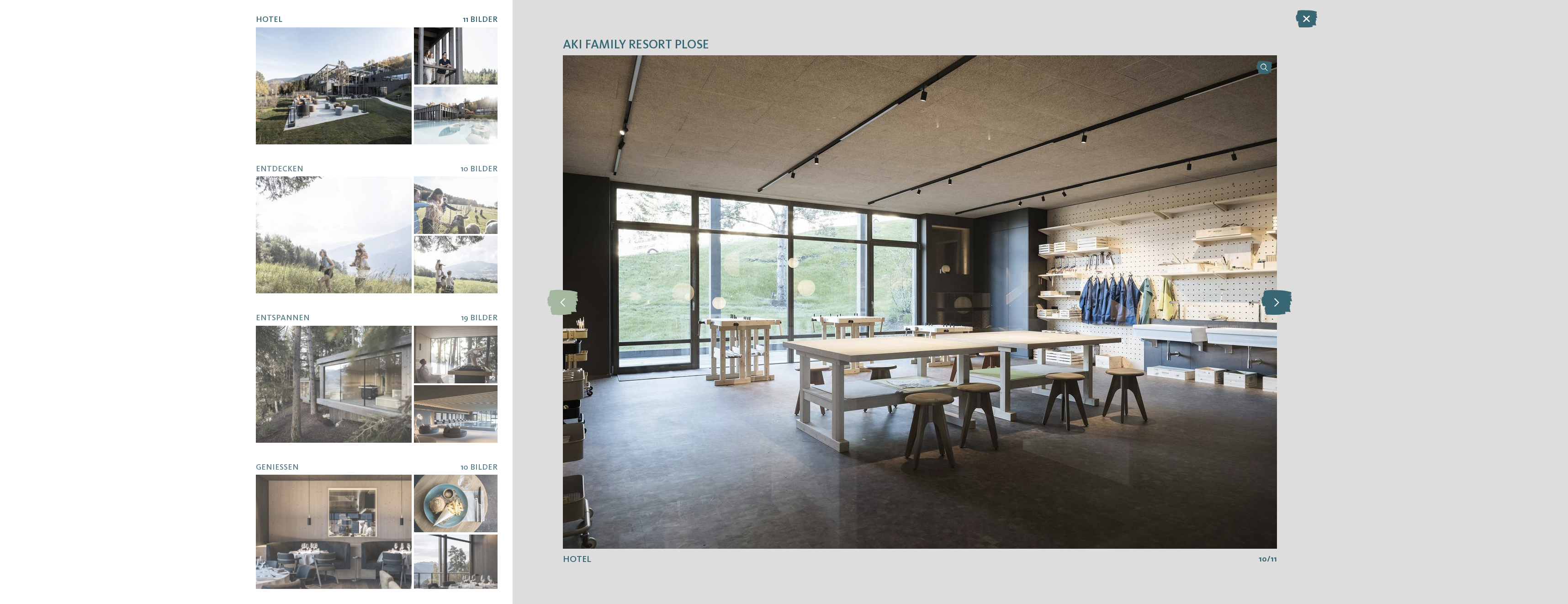
click at [1278, 305] on icon at bounding box center [1276, 301] width 30 height 25
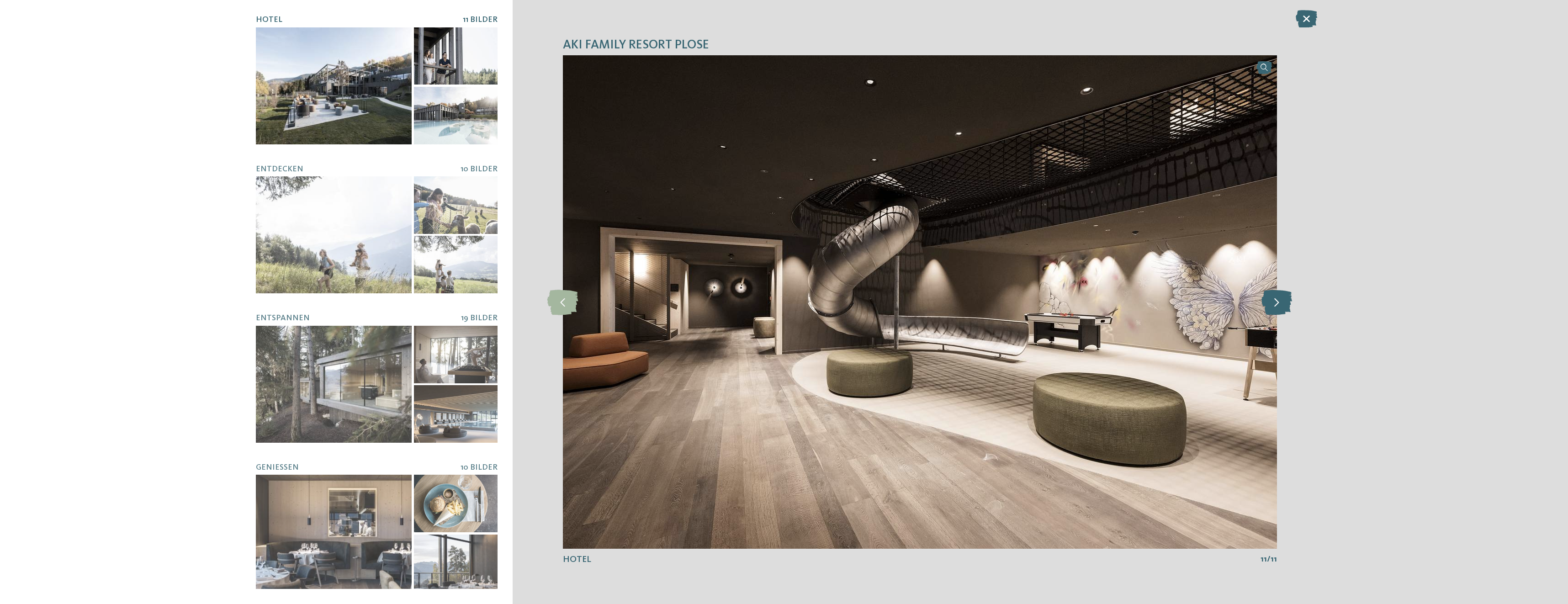
click at [1278, 305] on icon at bounding box center [1276, 301] width 30 height 25
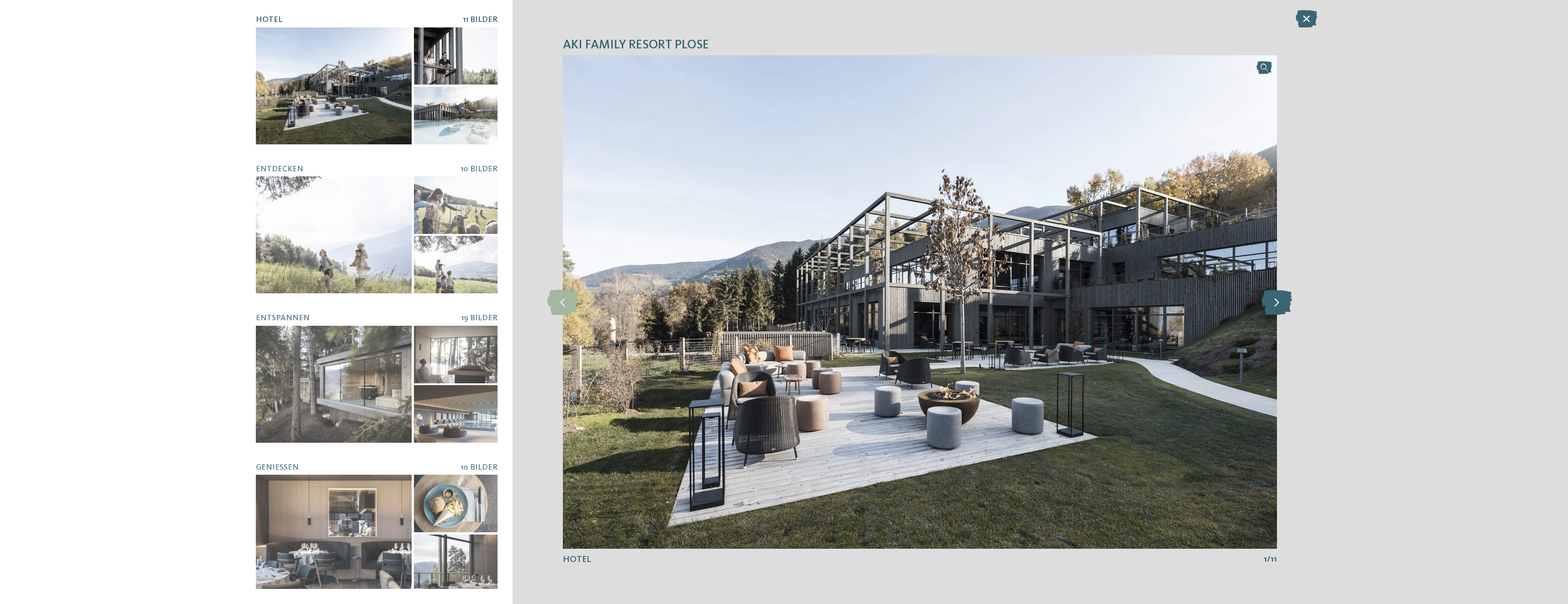
click at [1278, 305] on icon at bounding box center [1276, 301] width 30 height 25
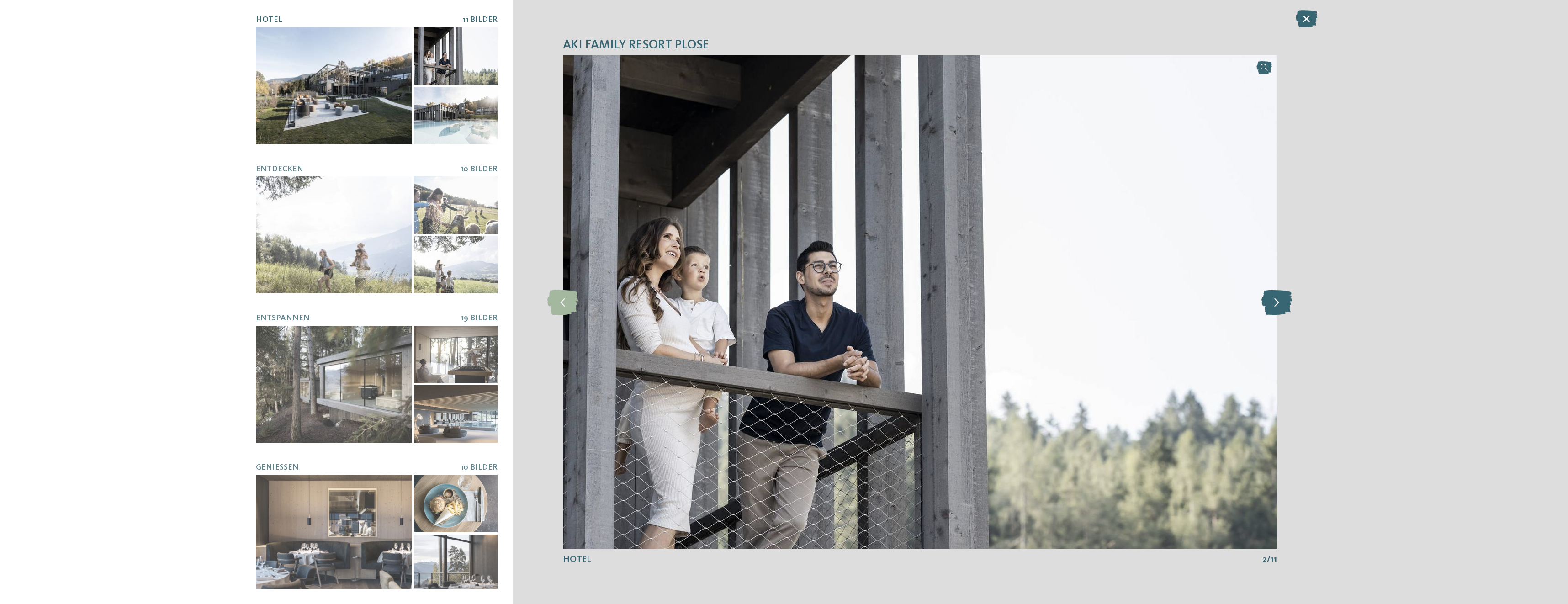
click at [1278, 305] on icon at bounding box center [1276, 301] width 30 height 25
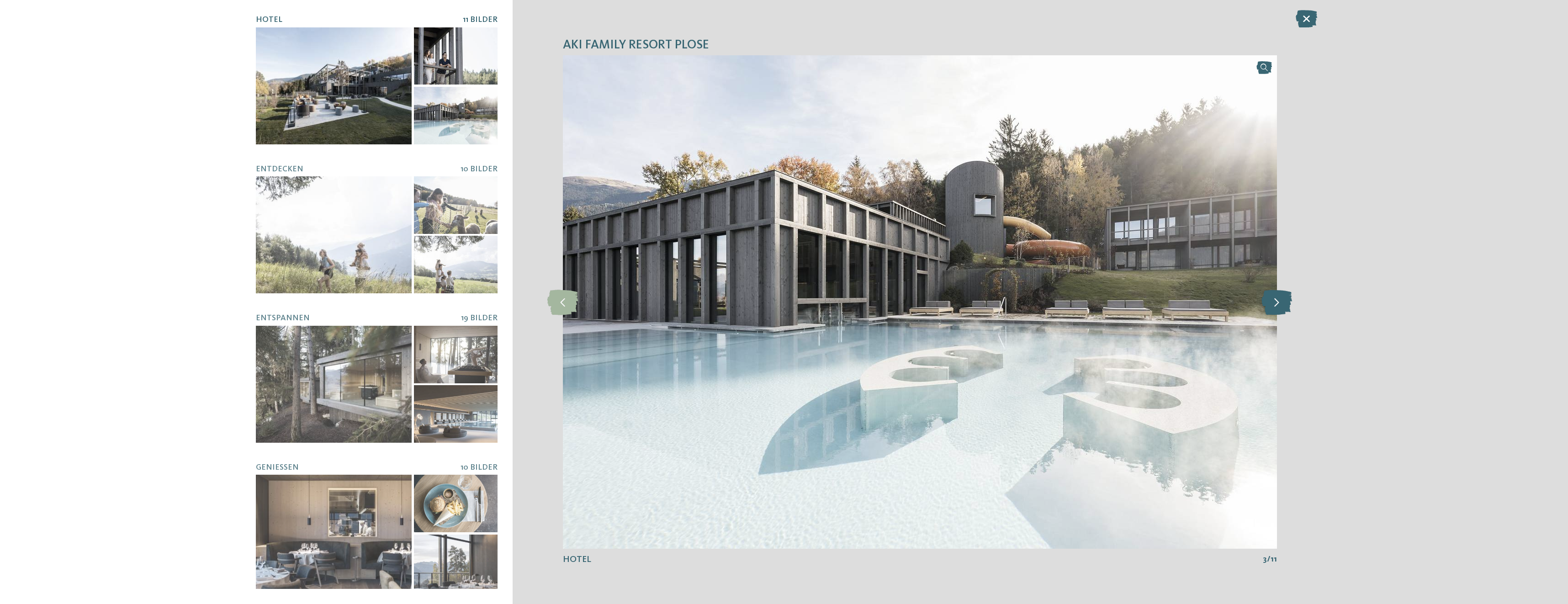
click at [1278, 305] on icon at bounding box center [1276, 301] width 30 height 25
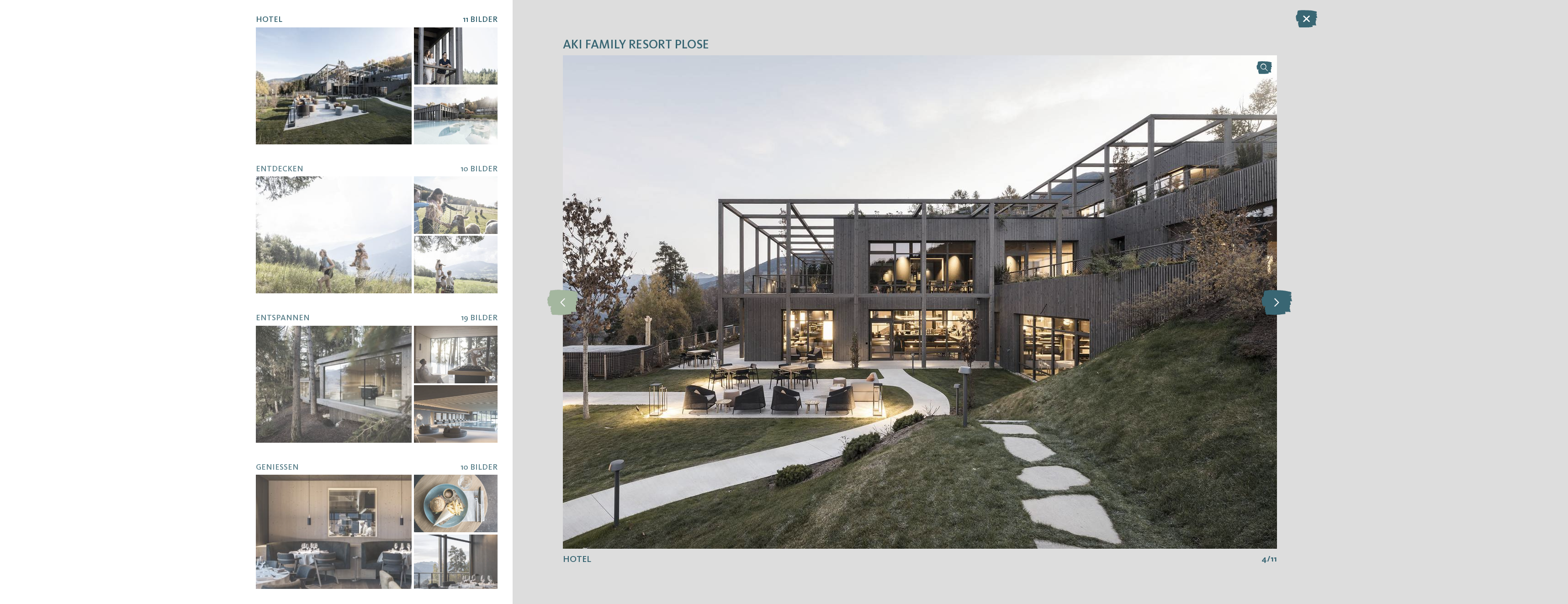
click at [1278, 305] on icon at bounding box center [1276, 301] width 30 height 25
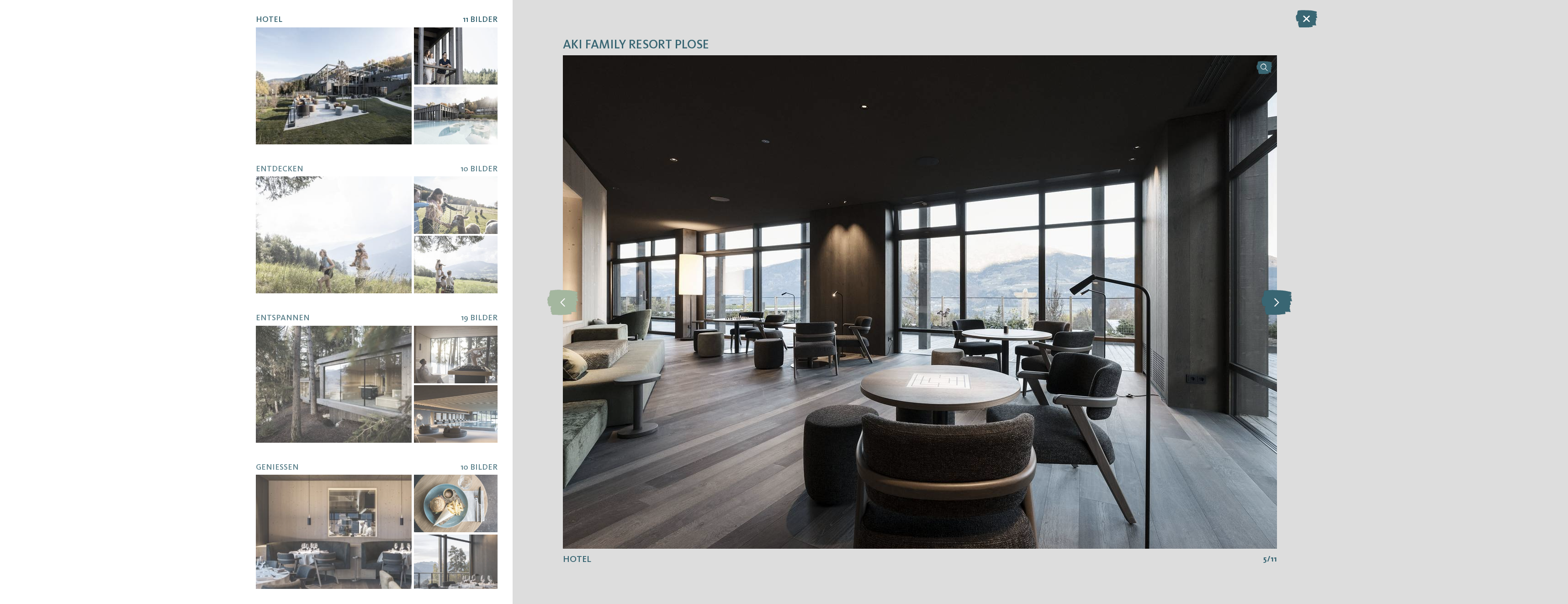
click at [1278, 305] on icon at bounding box center [1276, 301] width 30 height 25
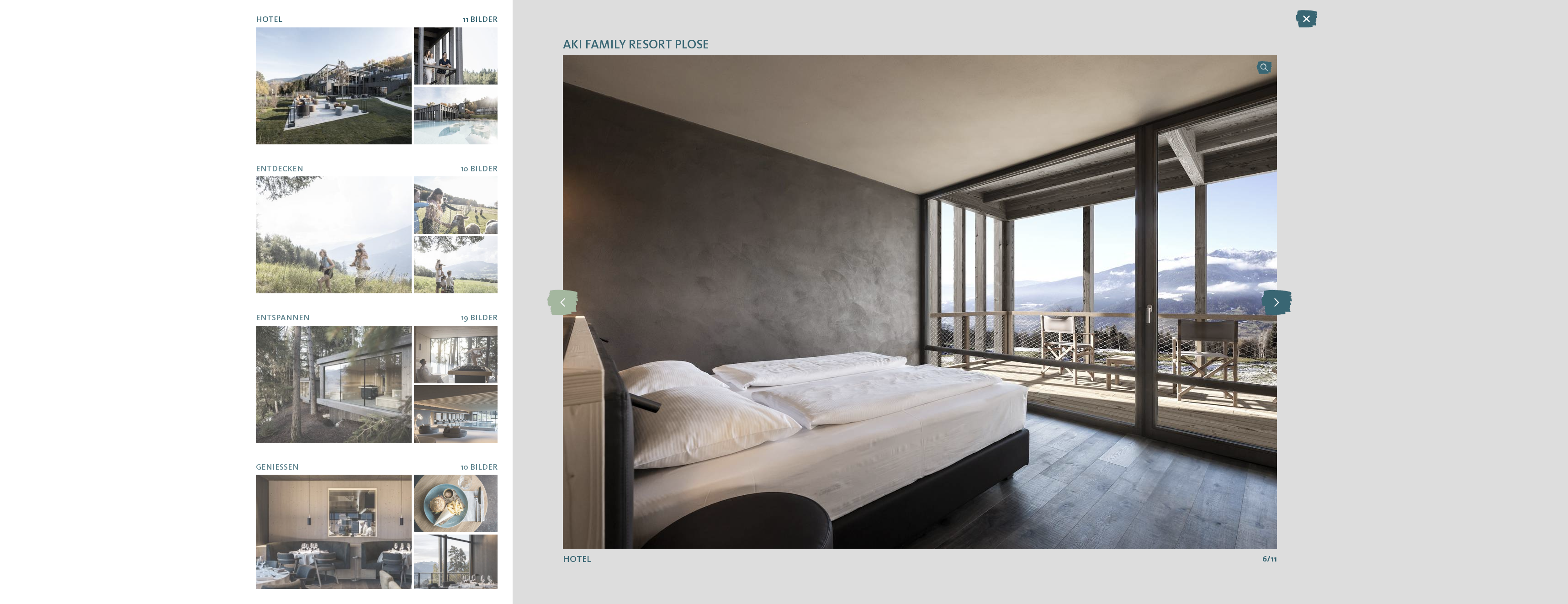
click at [1278, 305] on icon at bounding box center [1276, 301] width 30 height 25
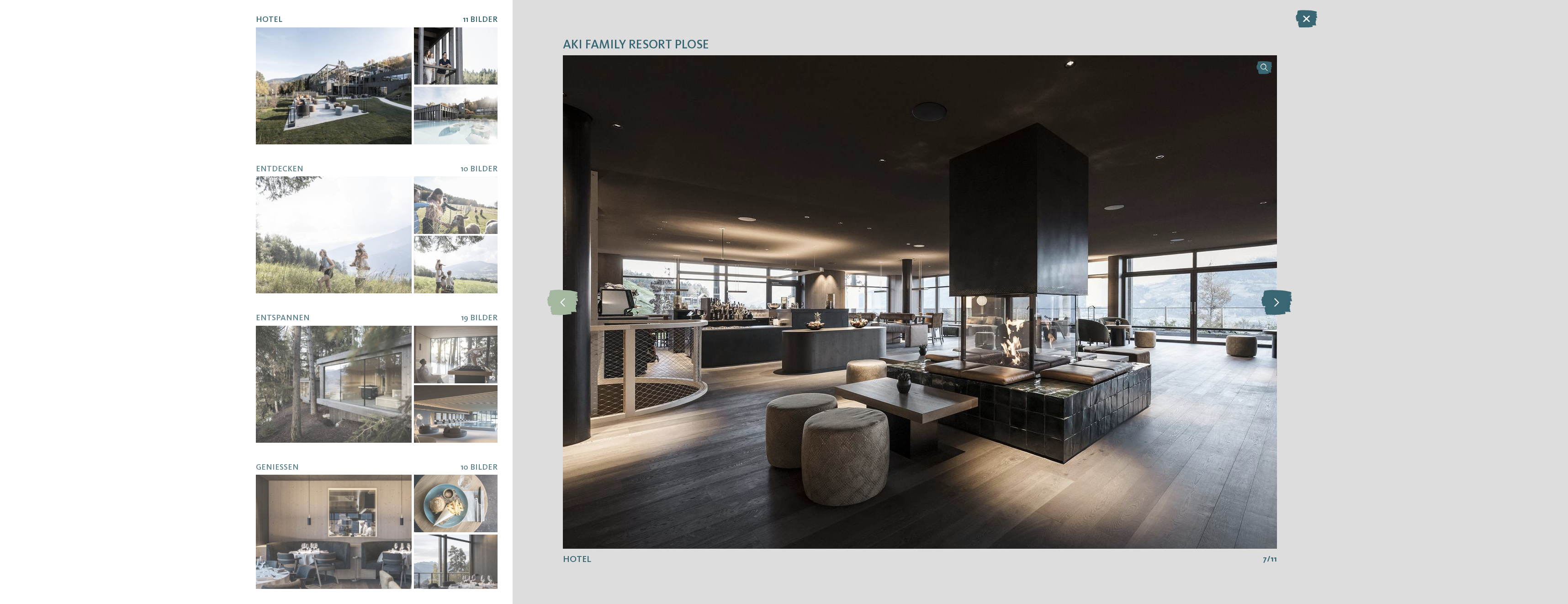
click at [1277, 305] on icon at bounding box center [1276, 301] width 30 height 25
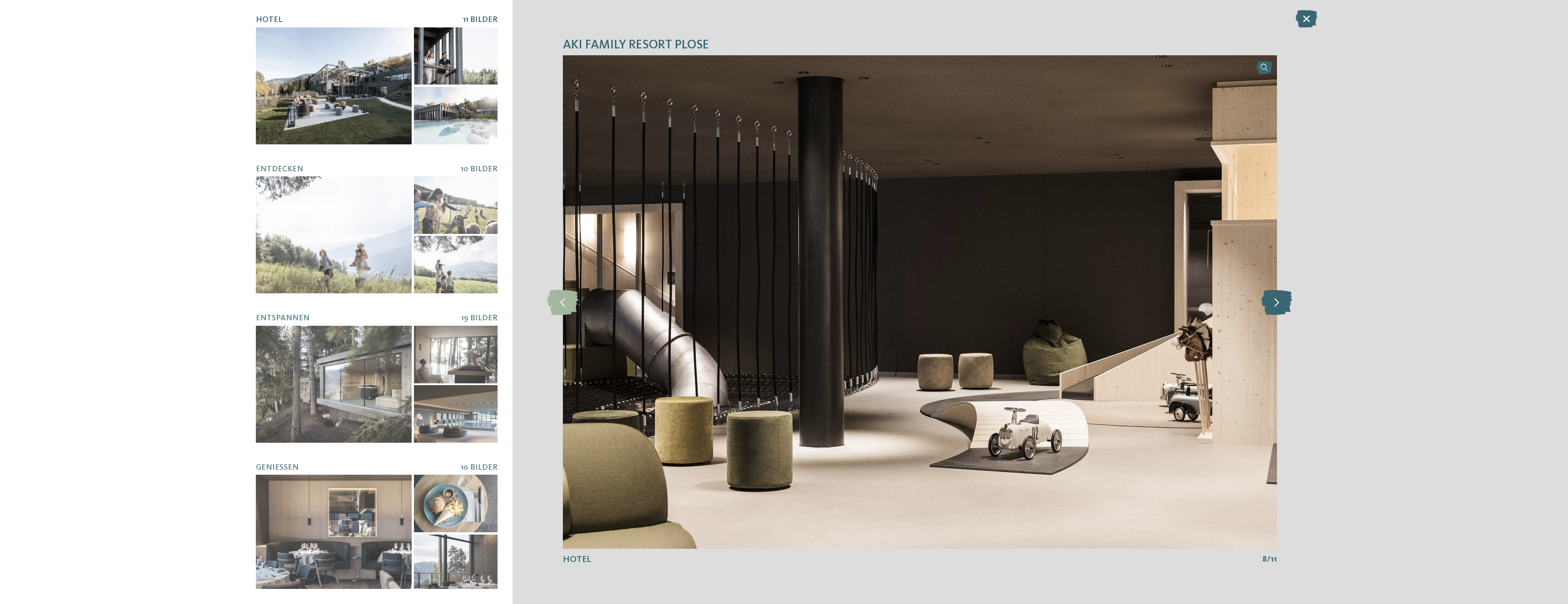
click at [1277, 305] on icon at bounding box center [1276, 301] width 30 height 25
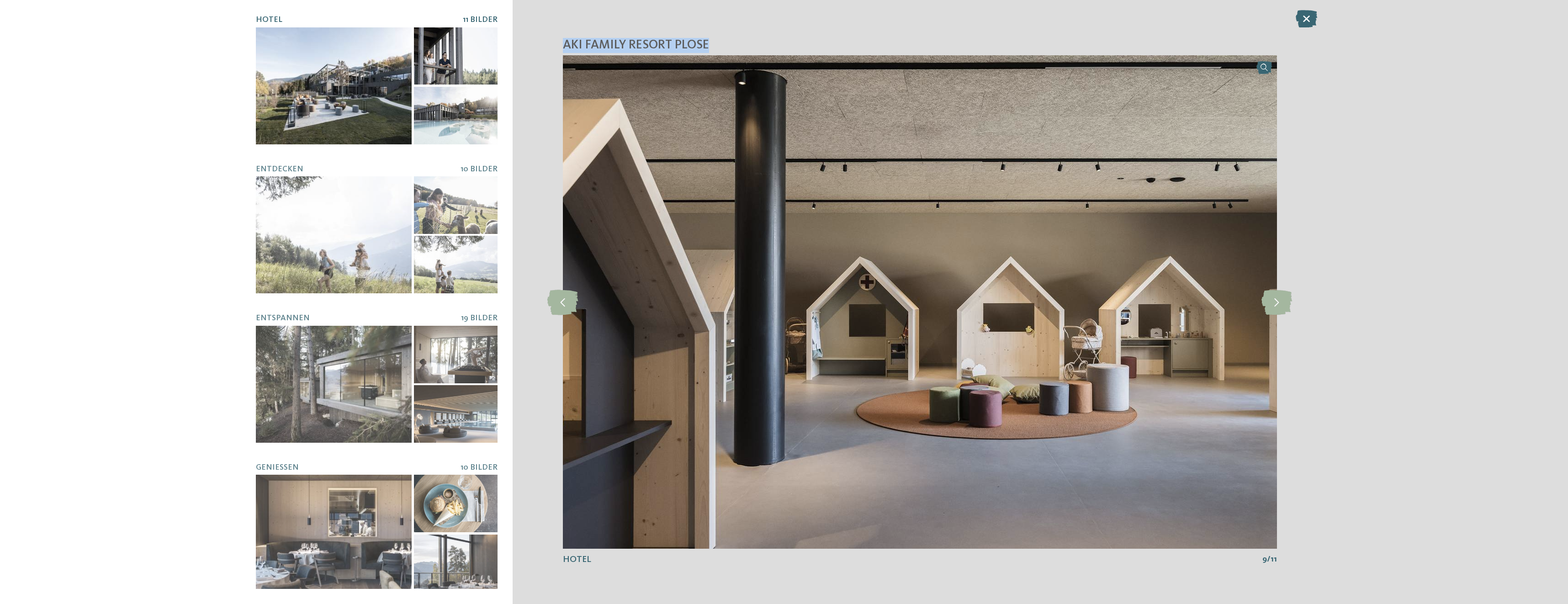
drag, startPoint x: 714, startPoint y: 41, endPoint x: 558, endPoint y: 46, distance: 156.1
click at [558, 46] on div "AKI Family Resort PLOSE slide 9 of 11 9" at bounding box center [920, 302] width 814 height 604
copy span "AKI Family Resort PLOSE"
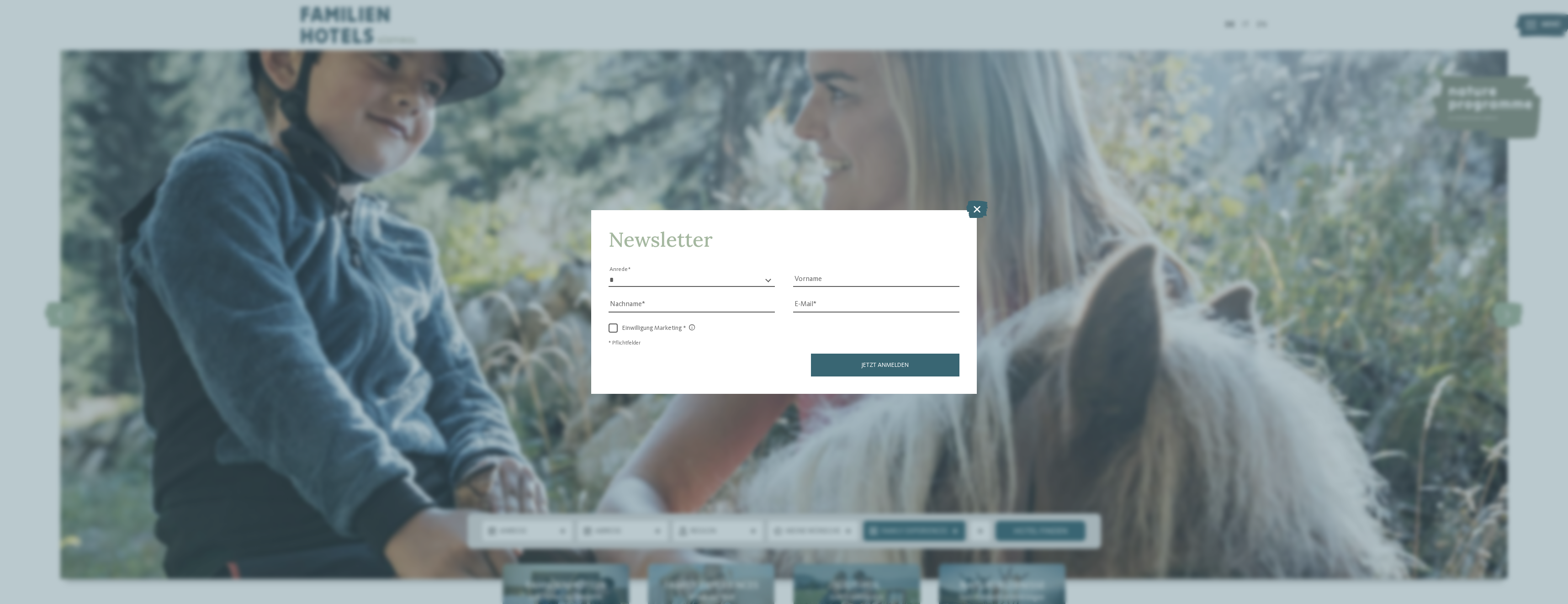
click at [968, 216] on icon at bounding box center [976, 209] width 21 height 18
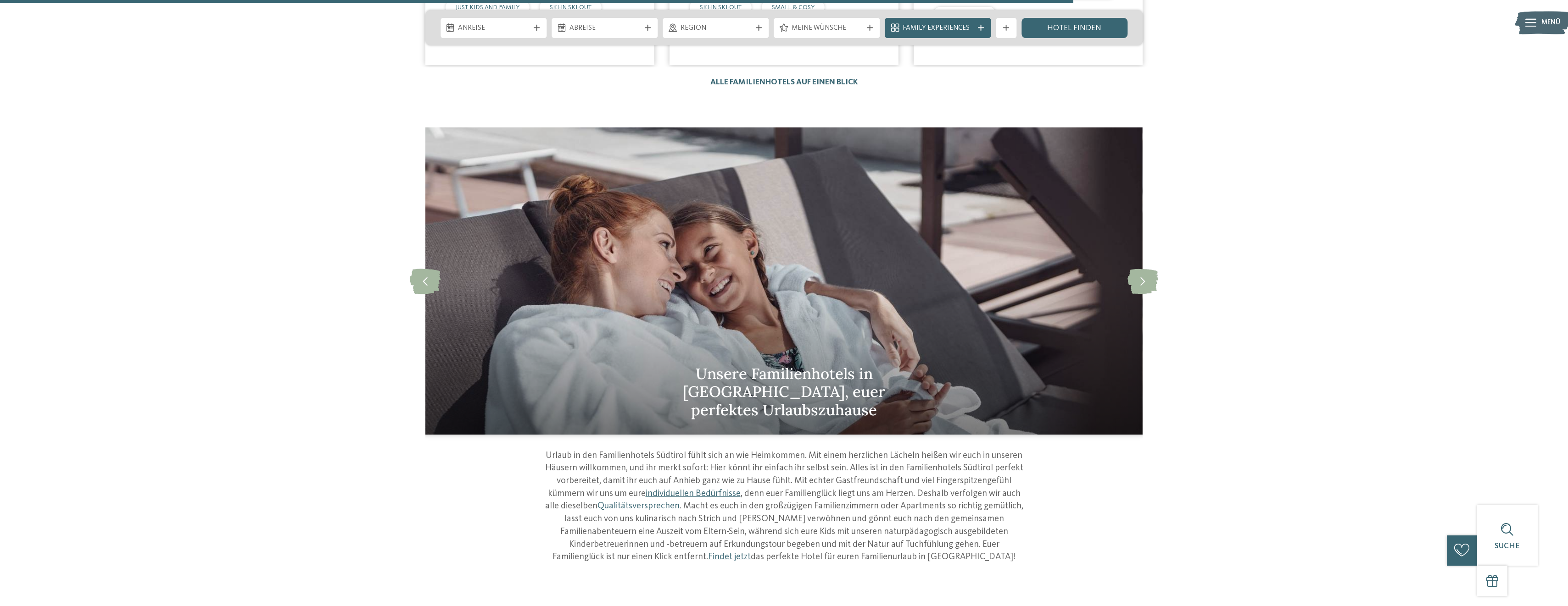
scroll to position [3164, 0]
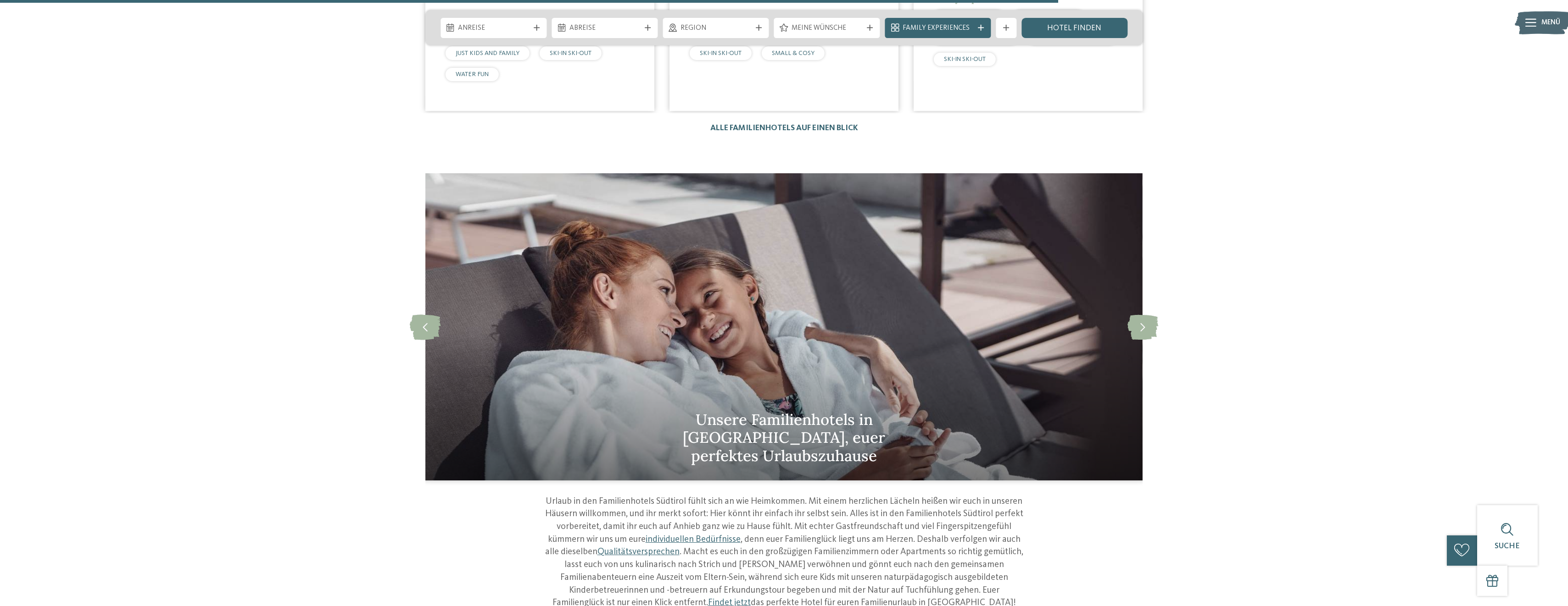
drag, startPoint x: 950, startPoint y: 238, endPoint x: 382, endPoint y: 21, distance: 608.0
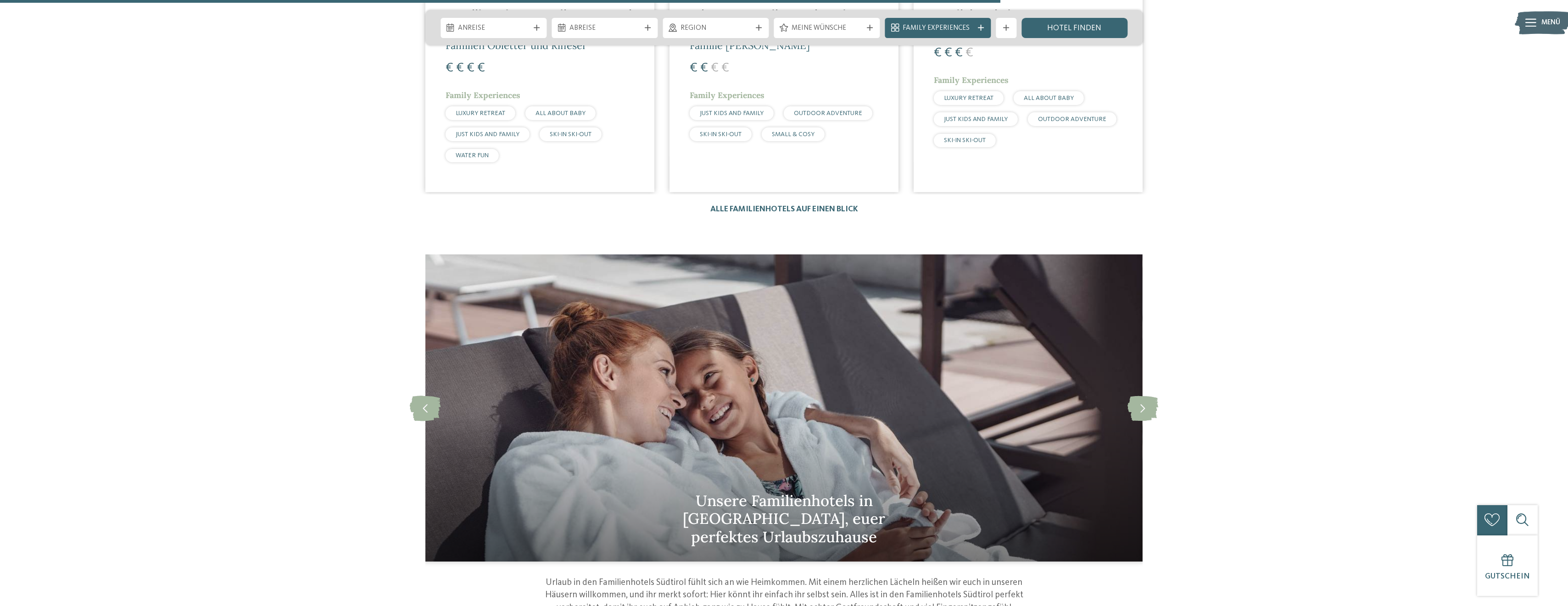
scroll to position [2762, 0]
